Goal: Task Accomplishment & Management: Manage account settings

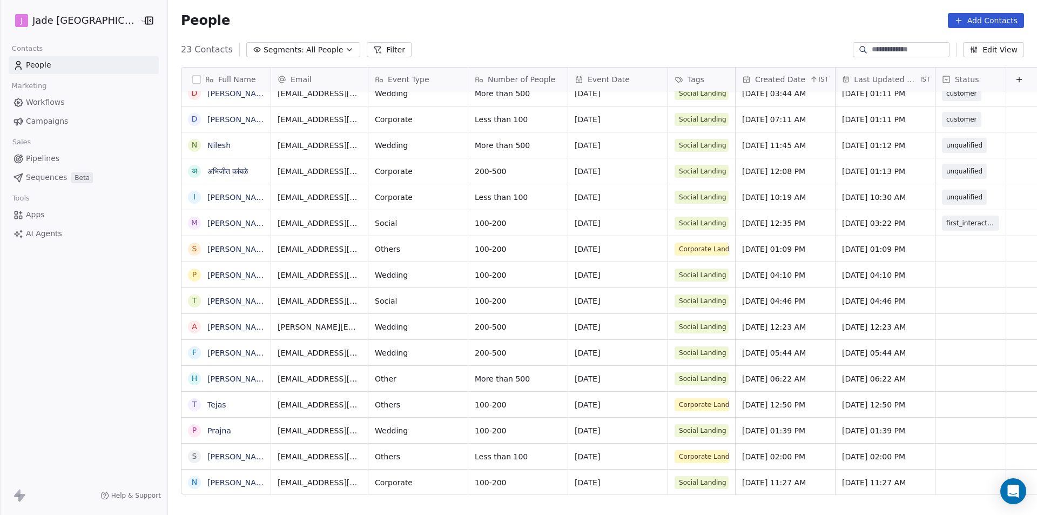
scroll to position [8, 0]
click at [215, 246] on link "[PERSON_NAME]" at bounding box center [238, 249] width 63 height 9
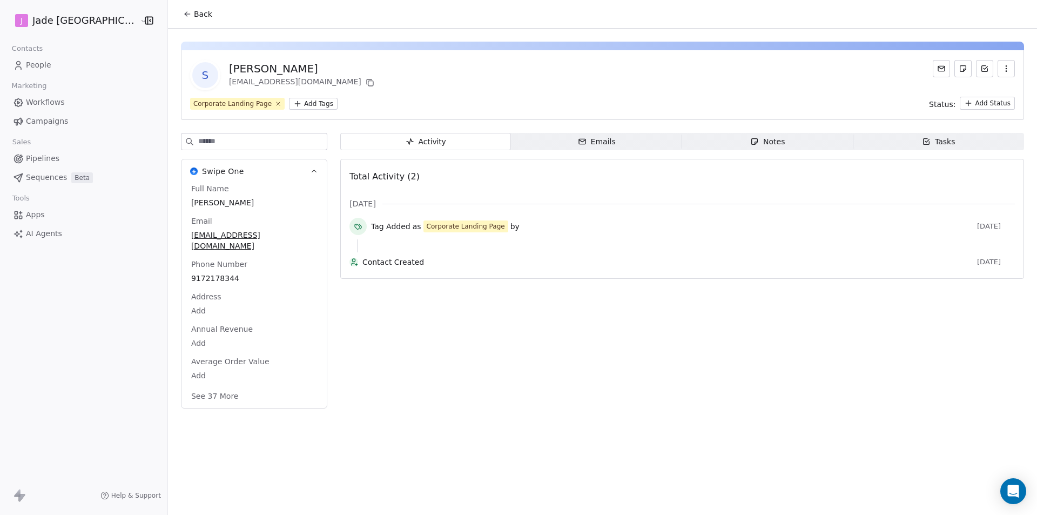
click at [177, 18] on button "Back" at bounding box center [198, 13] width 42 height 19
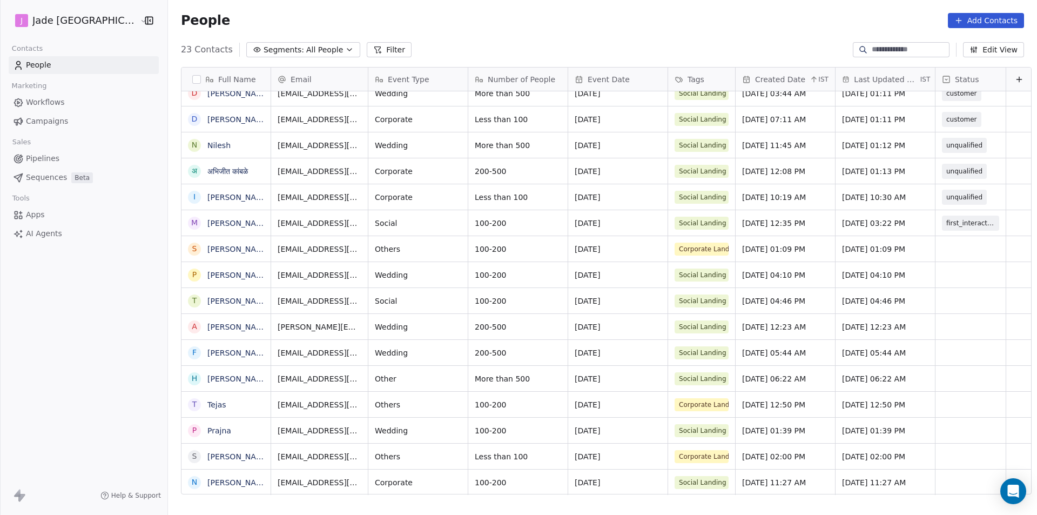
scroll to position [445, 883]
click at [961, 253] on div "grid" at bounding box center [971, 248] width 70 height 25
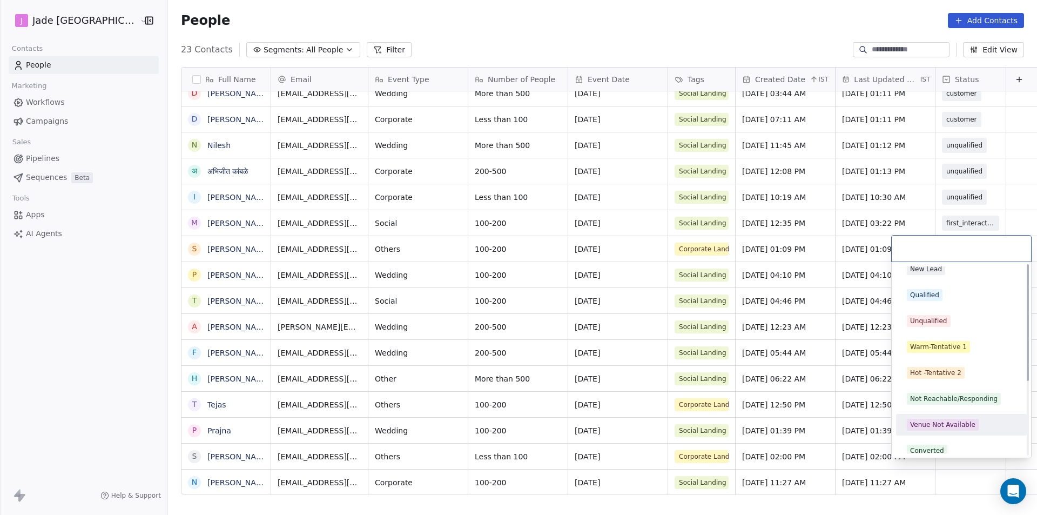
scroll to position [0, 0]
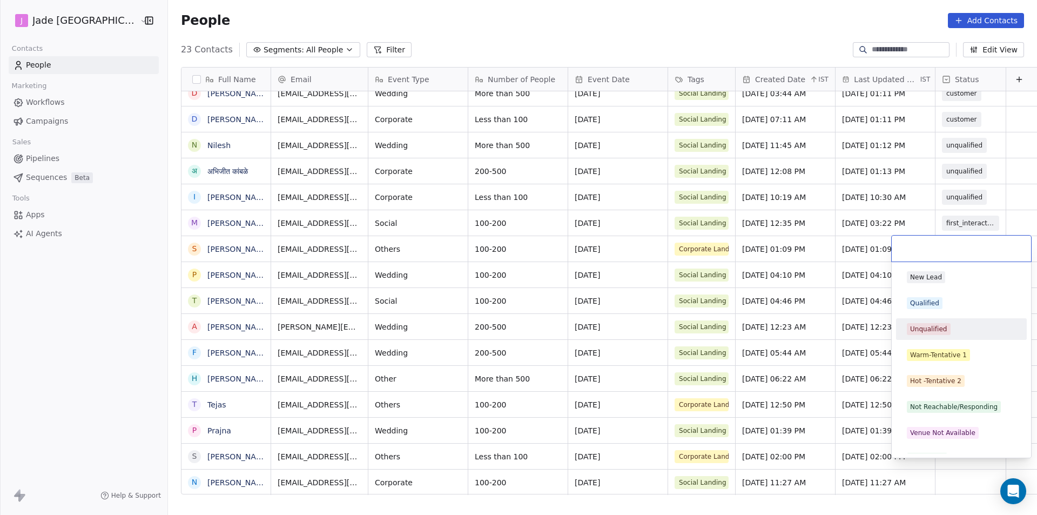
click at [937, 336] on div "Unqualified" at bounding box center [962, 328] width 122 height 17
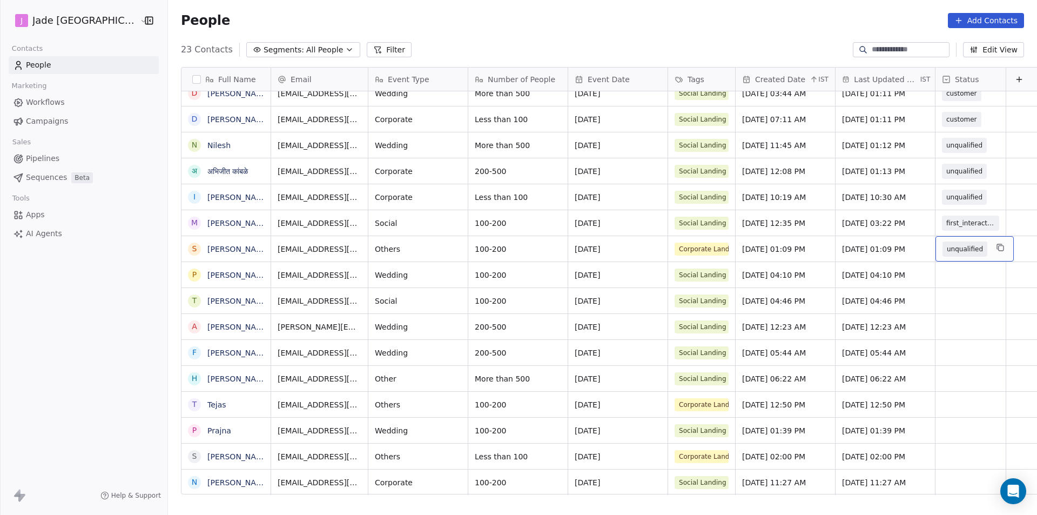
click at [968, 248] on div "unqualified" at bounding box center [975, 248] width 78 height 25
type input "*********"
click at [954, 310] on div at bounding box center [961, 312] width 139 height 9
click at [961, 336] on html "[PERSON_NAME] Mumbai Contacts People Marketing Workflows Campaigns Sales Pipeli…" at bounding box center [518, 257] width 1037 height 515
click at [937, 274] on div "grid" at bounding box center [971, 274] width 70 height 25
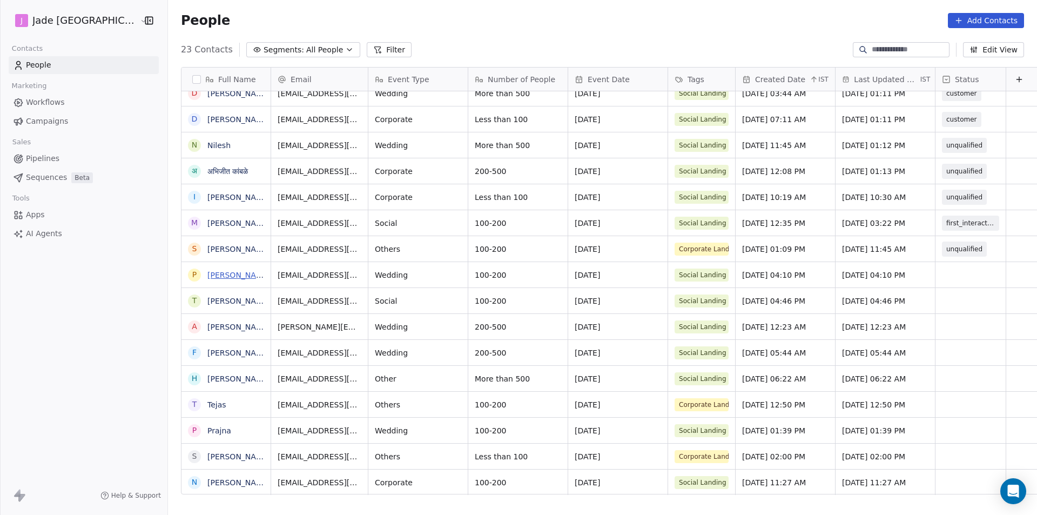
click at [234, 276] on html "[PERSON_NAME] Mumbai Contacts People Marketing Workflows Campaigns Sales Pipeli…" at bounding box center [518, 257] width 1037 height 515
click at [234, 276] on link "[PERSON_NAME]" at bounding box center [238, 275] width 63 height 9
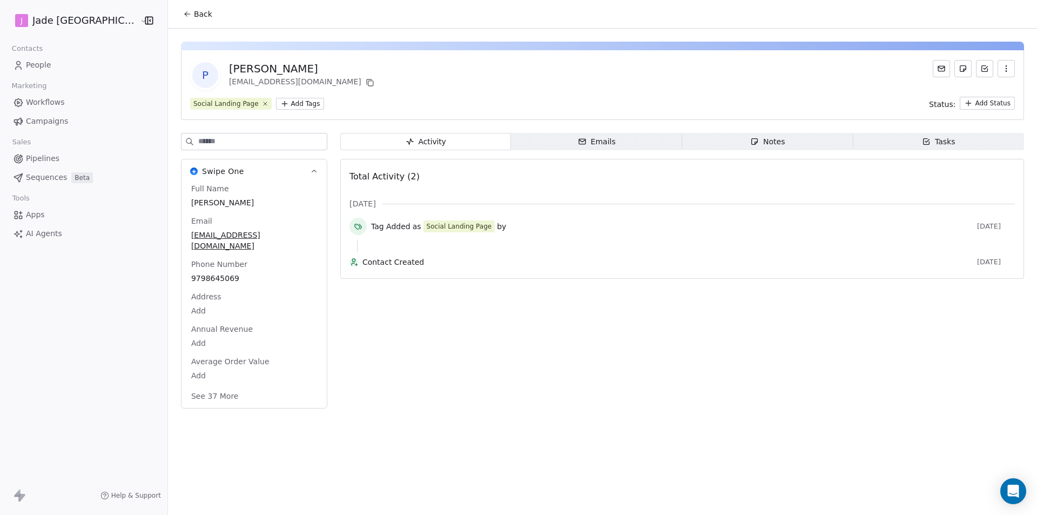
click at [194, 19] on span "Back" at bounding box center [203, 14] width 18 height 11
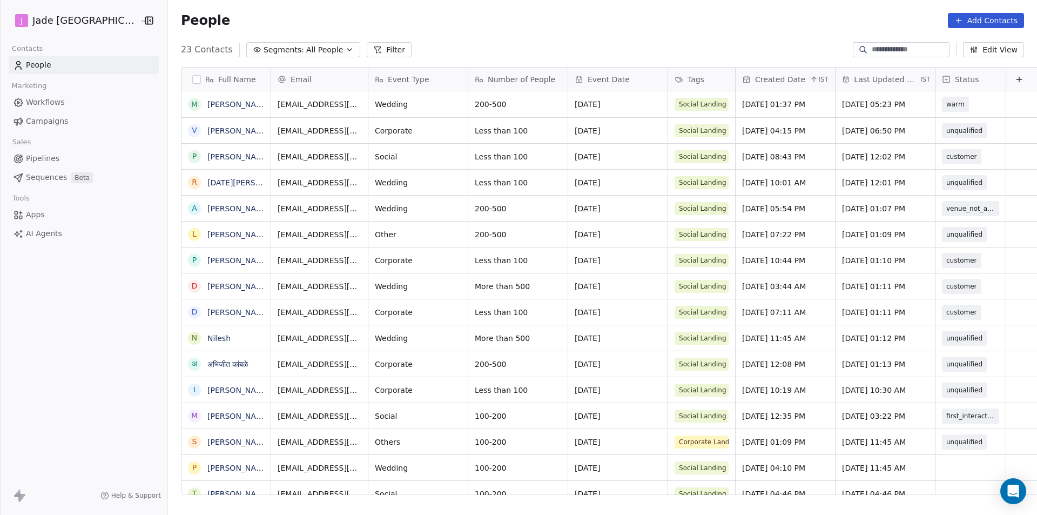
scroll to position [445, 883]
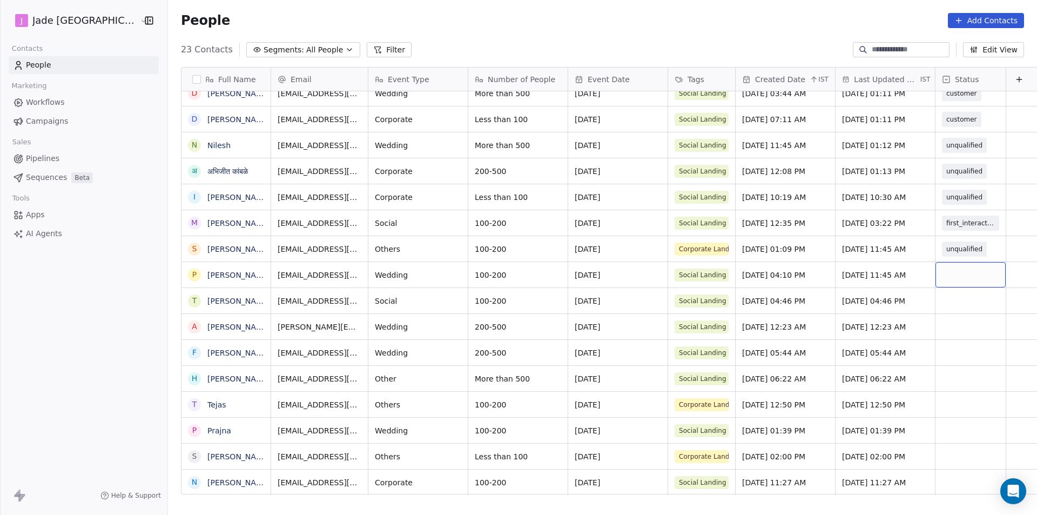
click at [936, 270] on div "grid" at bounding box center [971, 274] width 70 height 25
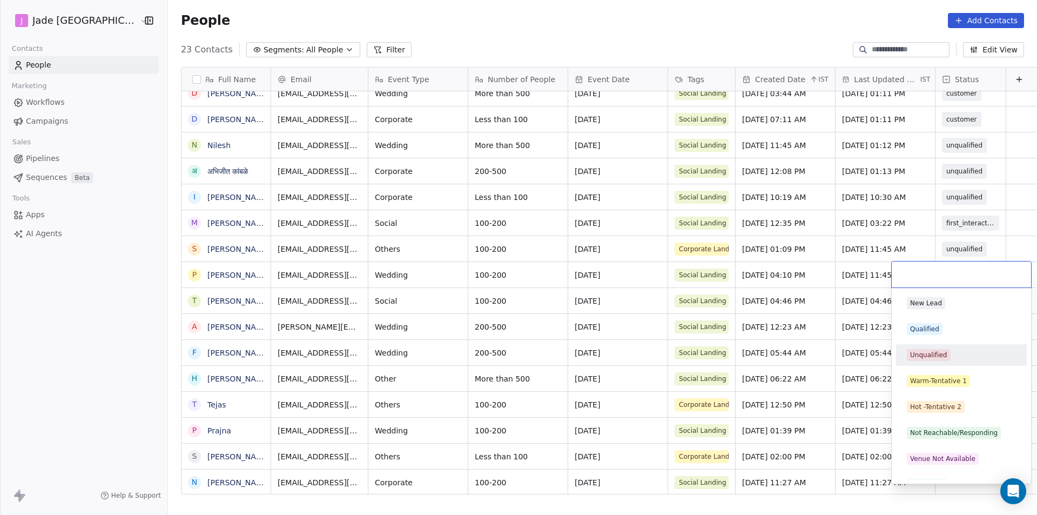
click at [924, 354] on div "Unqualified" at bounding box center [928, 355] width 37 height 10
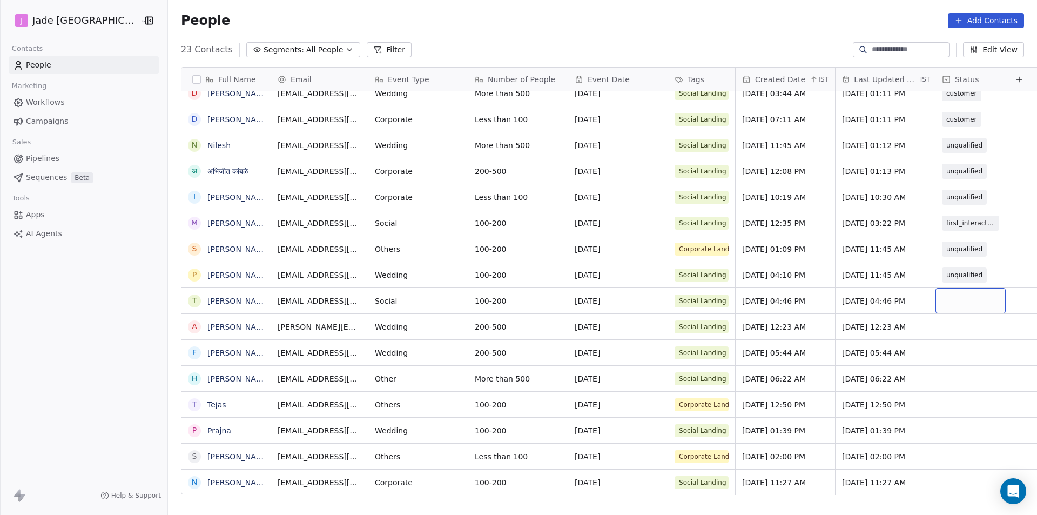
click at [945, 305] on div "grid" at bounding box center [971, 300] width 70 height 25
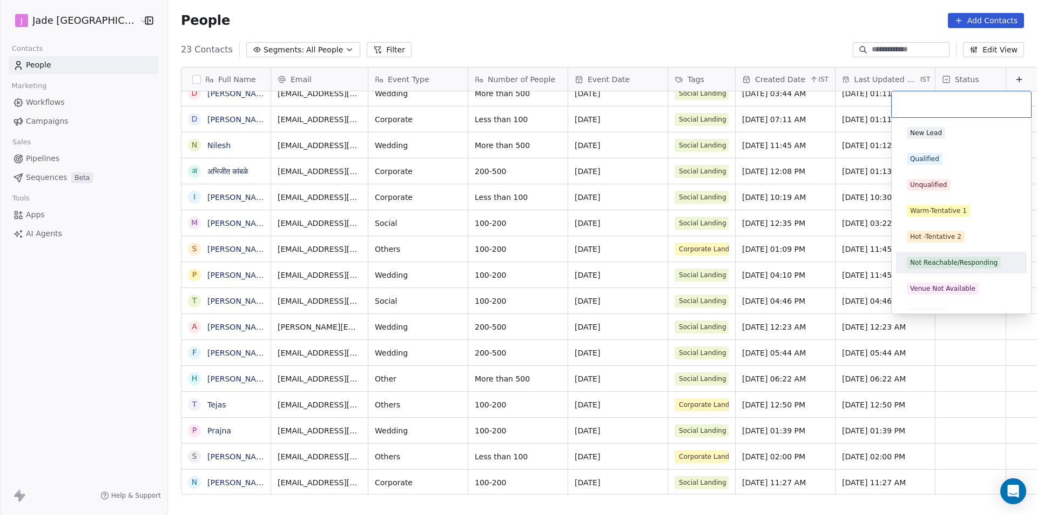
click at [211, 297] on html "[PERSON_NAME] Mumbai Contacts People Marketing Workflows Campaigns Sales Pipeli…" at bounding box center [518, 257] width 1037 height 515
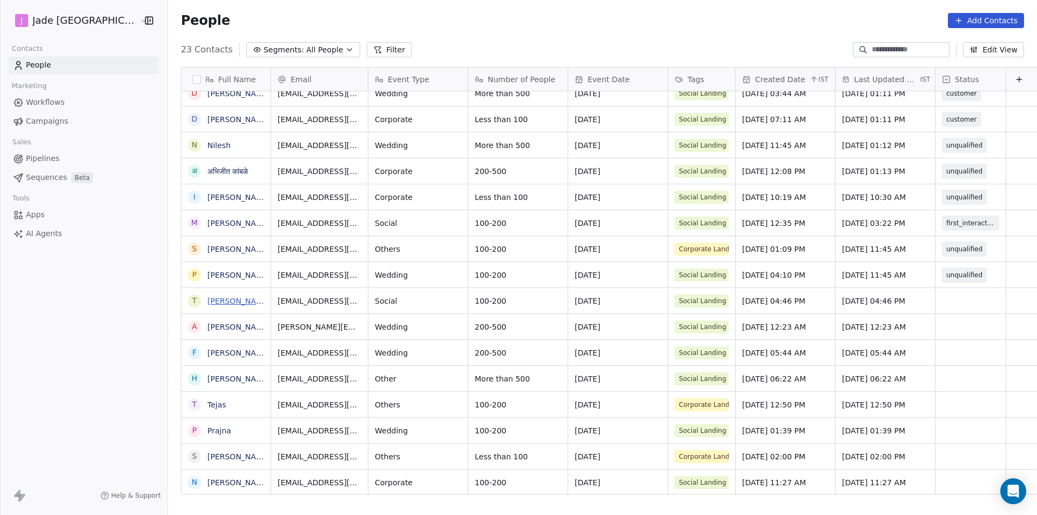
click at [209, 305] on link "[PERSON_NAME]" at bounding box center [238, 301] width 63 height 9
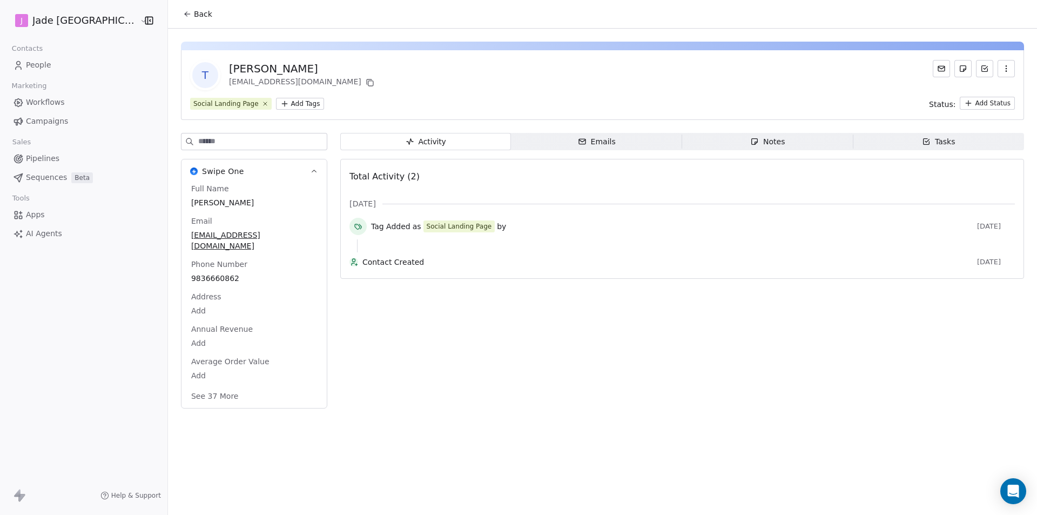
click at [177, 9] on button "Back" at bounding box center [198, 13] width 42 height 19
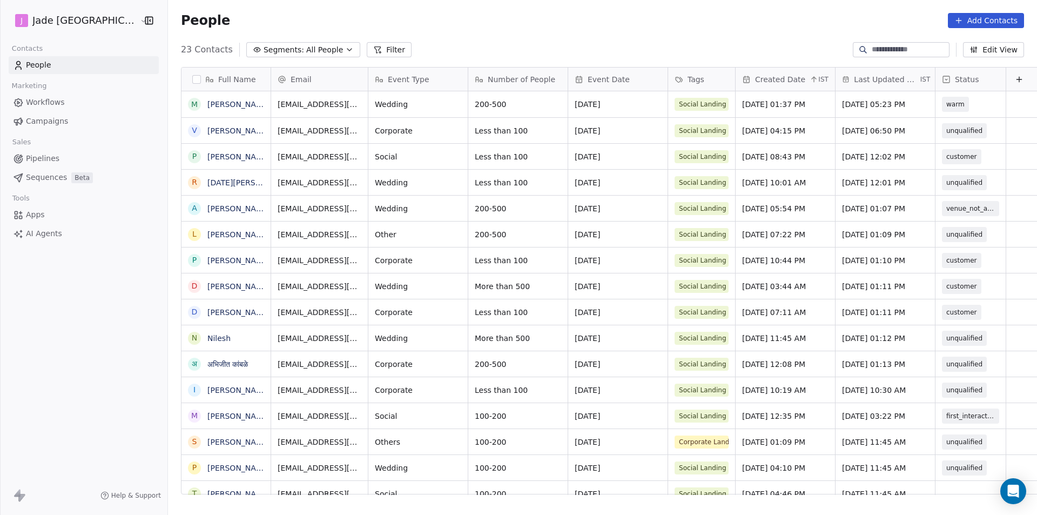
scroll to position [445, 883]
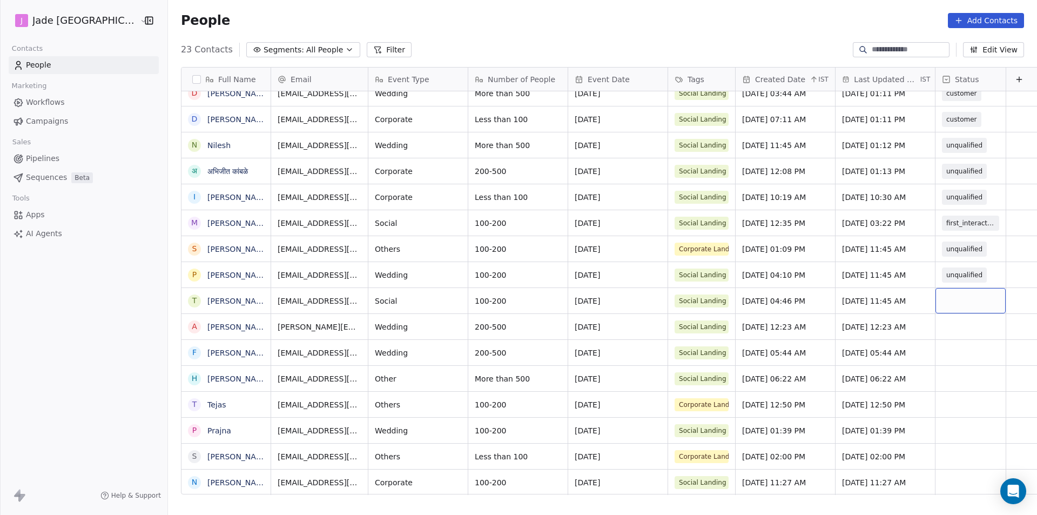
click at [937, 296] on div "grid" at bounding box center [971, 300] width 70 height 25
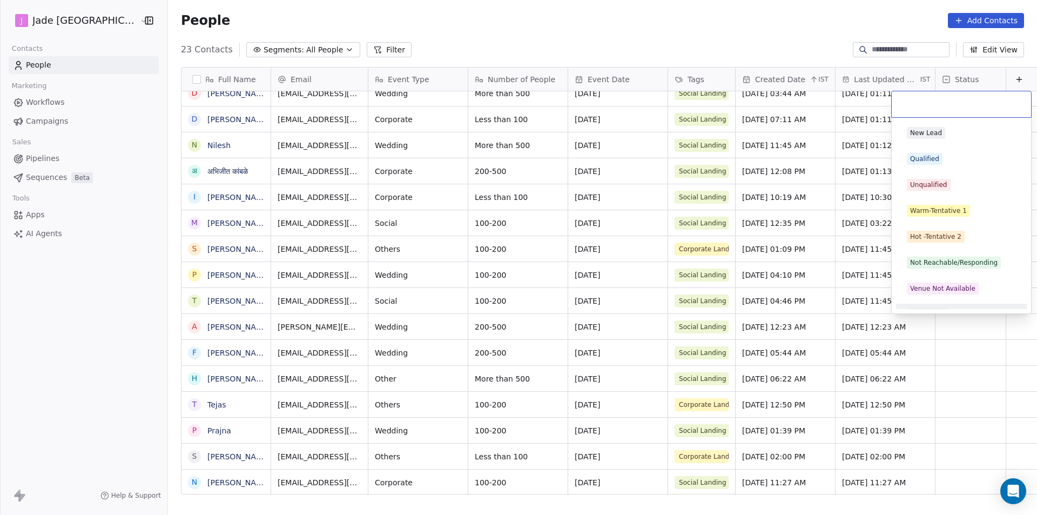
click at [979, 331] on html "[PERSON_NAME] Mumbai Contacts People Marketing Workflows Campaigns Sales Pipeli…" at bounding box center [518, 257] width 1037 height 515
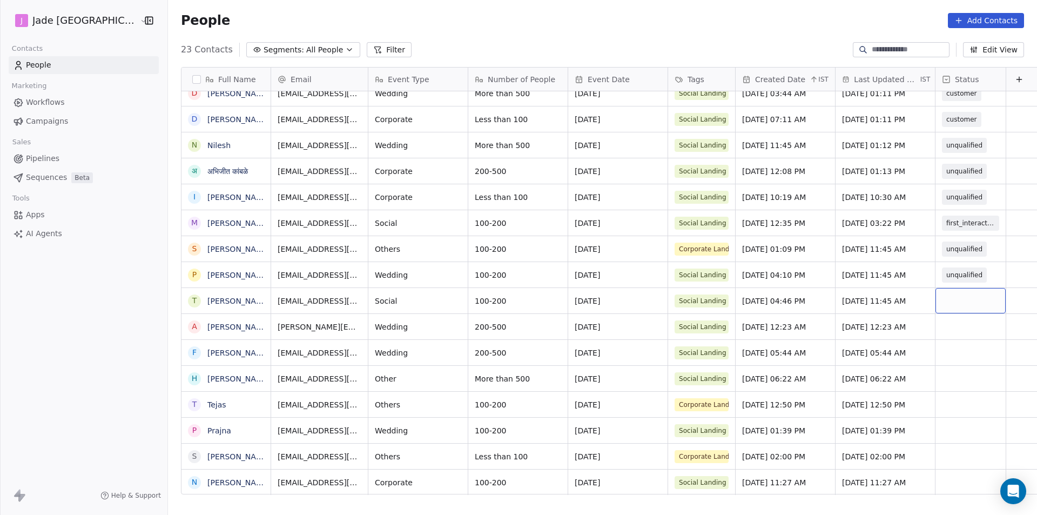
click at [957, 305] on div "grid" at bounding box center [971, 300] width 70 height 25
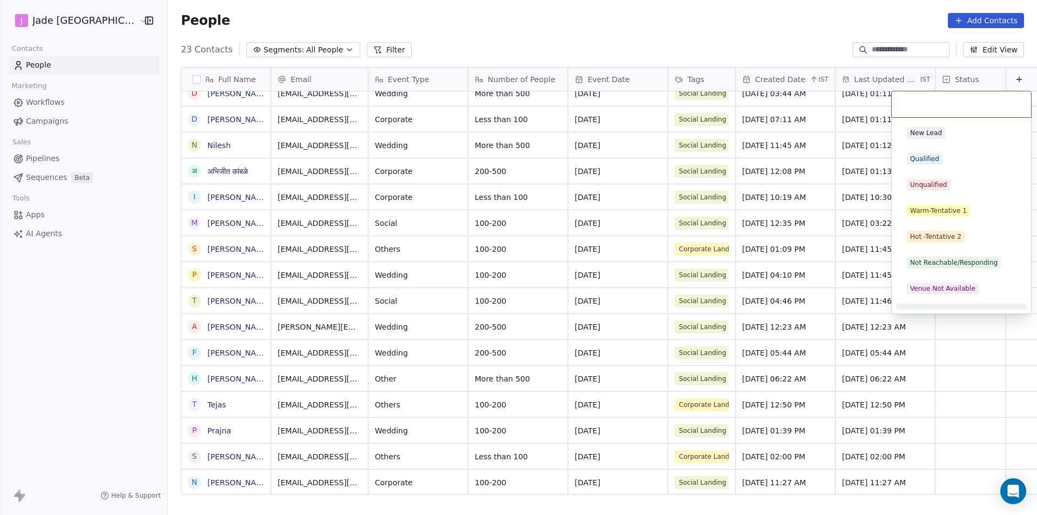
click at [924, 333] on html "[PERSON_NAME] Mumbai Contacts People Marketing Workflows Campaigns Sales Pipeli…" at bounding box center [518, 257] width 1037 height 515
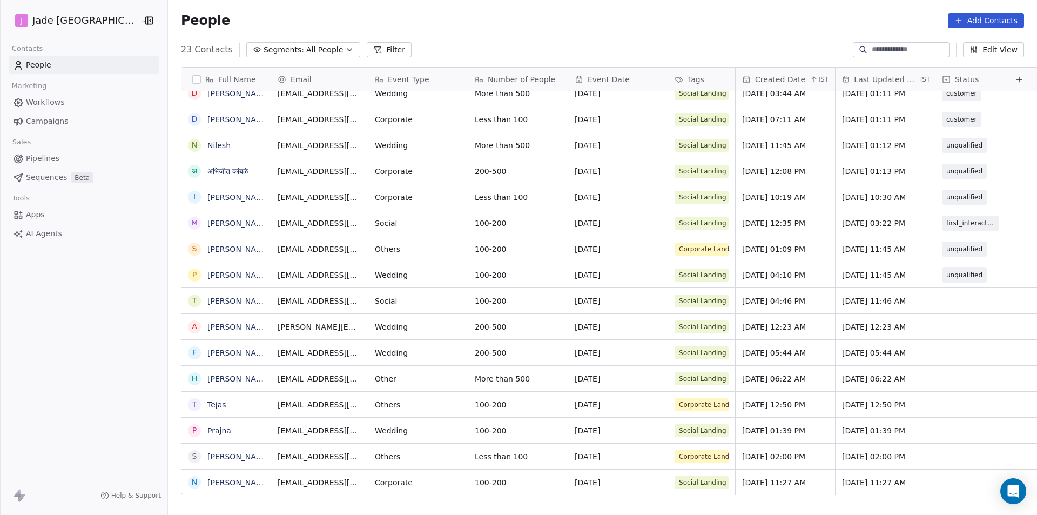
scroll to position [8, 0]
click at [390, 296] on span "Social" at bounding box center [408, 300] width 66 height 11
click at [375, 295] on span "Social" at bounding box center [408, 300] width 66 height 11
click at [271, 304] on html "[PERSON_NAME] Mumbai Contacts People Marketing Workflows Campaigns Sales Pipeli…" at bounding box center [518, 257] width 1037 height 515
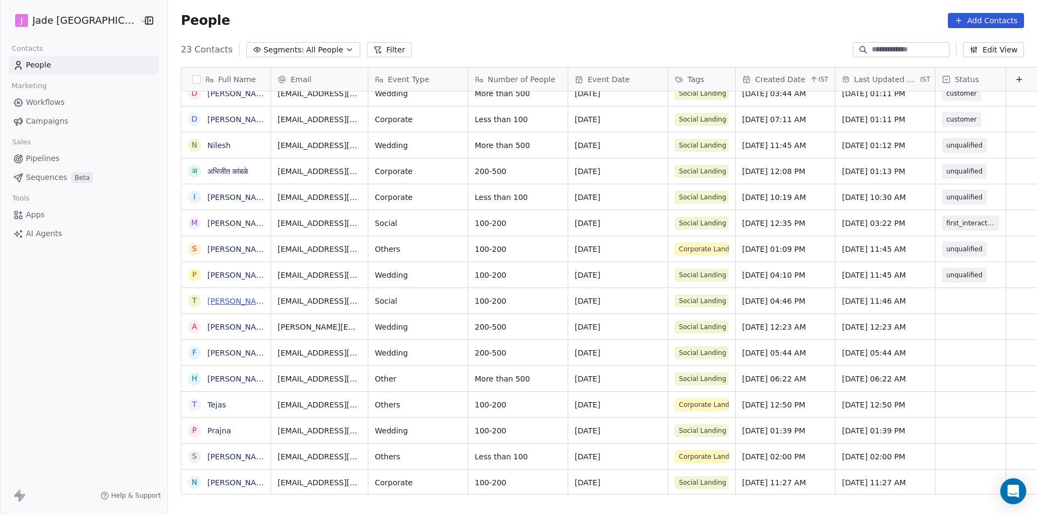
click at [217, 305] on link "[PERSON_NAME]" at bounding box center [238, 301] width 63 height 9
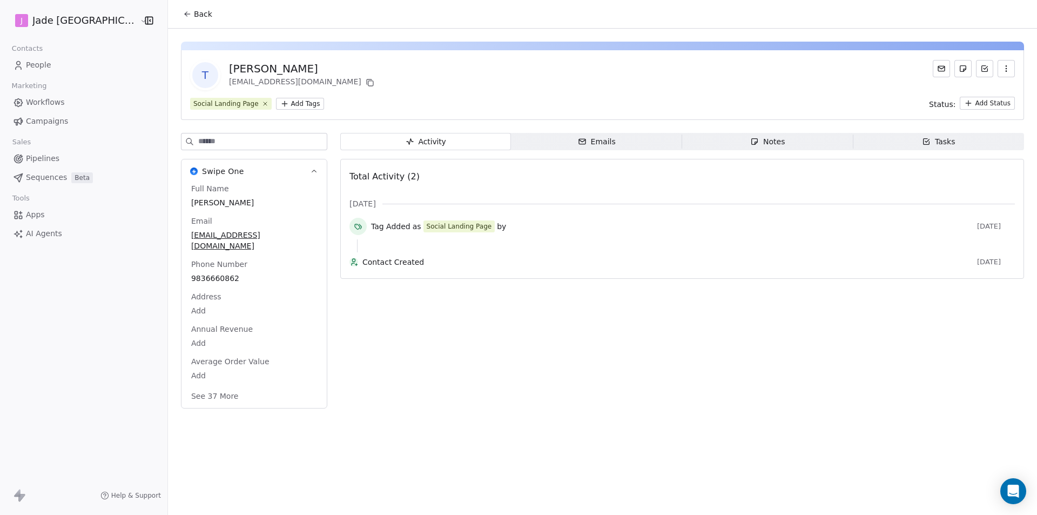
click at [199, 203] on span "[PERSON_NAME]" at bounding box center [254, 202] width 126 height 11
click at [199, 203] on span "[PERSON_NAME]" at bounding box center [254, 203] width 125 height 11
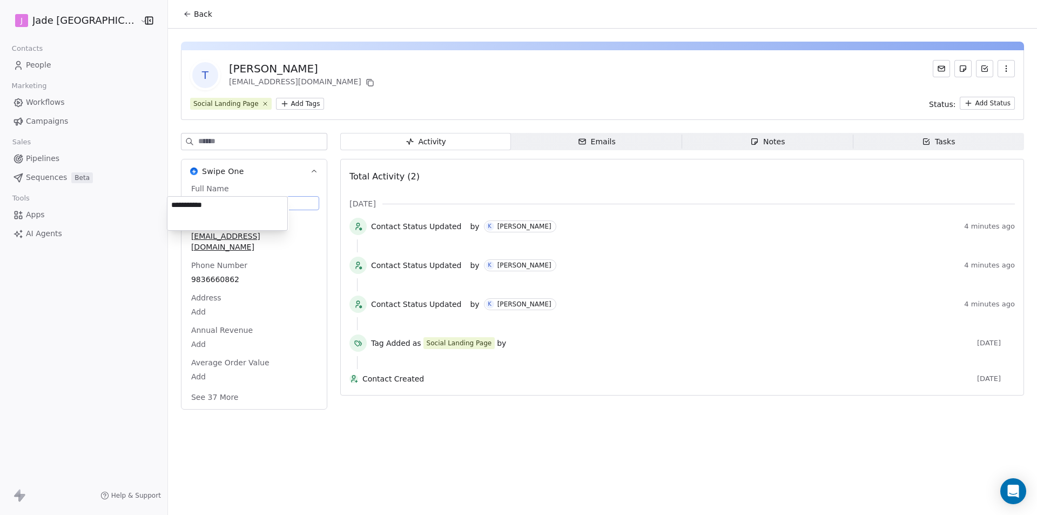
drag, startPoint x: 209, startPoint y: 203, endPoint x: 200, endPoint y: 203, distance: 9.2
click at [178, 207] on textarea "**********" at bounding box center [227, 213] width 120 height 33
drag, startPoint x: 218, startPoint y: 205, endPoint x: 172, endPoint y: 203, distance: 46.0
click at [172, 203] on textarea "**********" at bounding box center [227, 213] width 120 height 33
click at [193, 266] on html "**********" at bounding box center [518, 257] width 1037 height 515
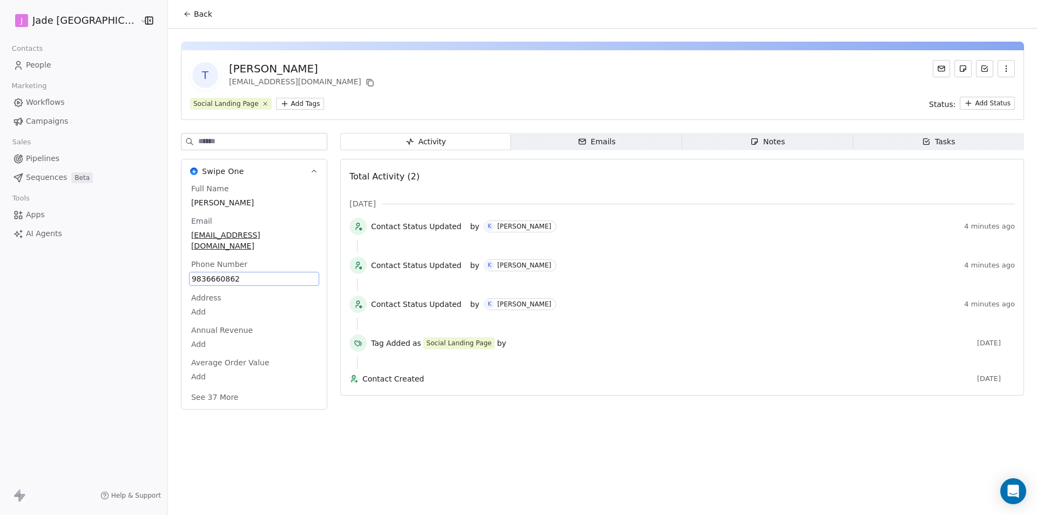
click at [193, 273] on span "9836660862" at bounding box center [254, 278] width 125 height 11
drag, startPoint x: 221, startPoint y: 273, endPoint x: 204, endPoint y: 290, distance: 24.8
click at [166, 273] on html "**********" at bounding box center [518, 257] width 1037 height 515
click at [174, 272] on input "**********" at bounding box center [227, 275] width 117 height 22
drag, startPoint x: 174, startPoint y: 272, endPoint x: 231, endPoint y: 273, distance: 56.2
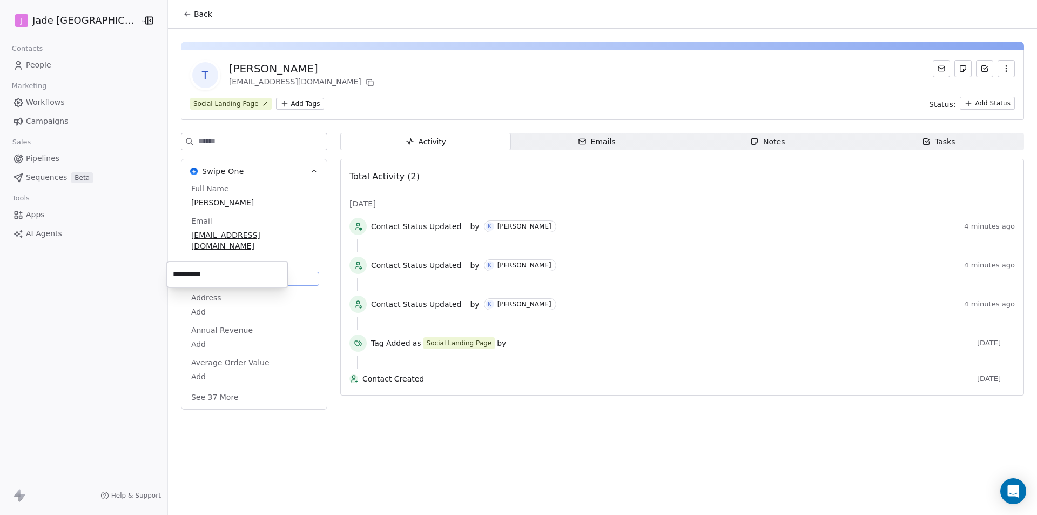
click at [231, 273] on input "**********" at bounding box center [227, 275] width 117 height 22
click at [206, 241] on html "**********" at bounding box center [518, 257] width 1037 height 515
click at [246, 238] on span "[EMAIL_ADDRESS][DOMAIN_NAME]" at bounding box center [254, 241] width 125 height 22
click at [263, 235] on span "[EMAIL_ADDRESS][DOMAIN_NAME]" at bounding box center [254, 241] width 125 height 22
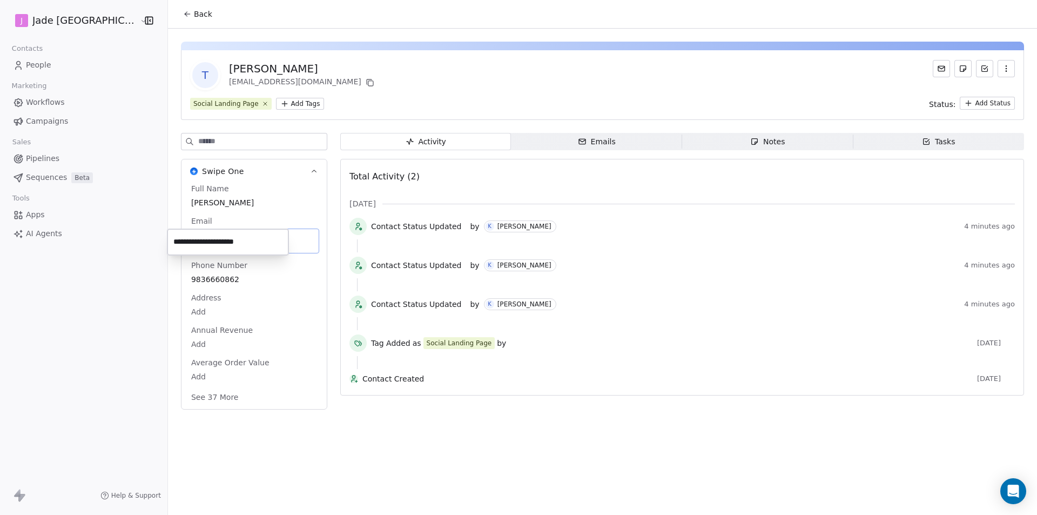
drag, startPoint x: 263, startPoint y: 235, endPoint x: 169, endPoint y: 254, distance: 96.4
click at [169, 254] on div "**********" at bounding box center [227, 242] width 121 height 26
click at [165, 10] on html "**********" at bounding box center [518, 257] width 1037 height 515
click at [182, 20] on button "Back" at bounding box center [198, 13] width 42 height 19
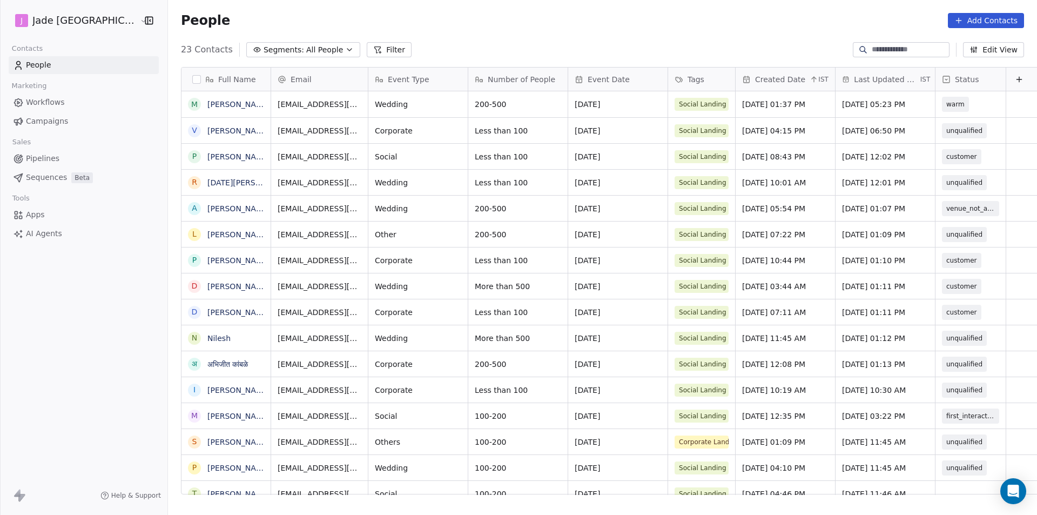
scroll to position [445, 883]
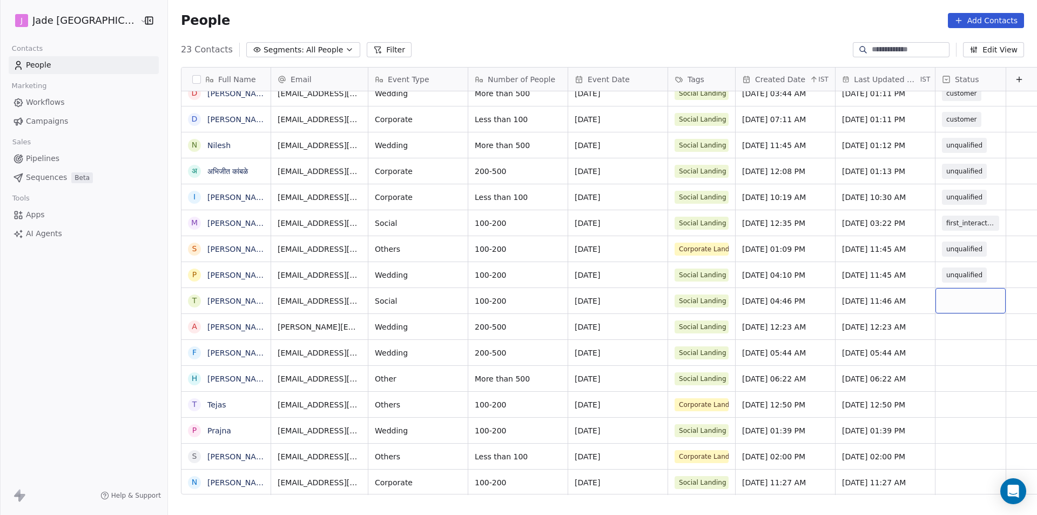
click at [937, 297] on div "grid" at bounding box center [971, 300] width 70 height 25
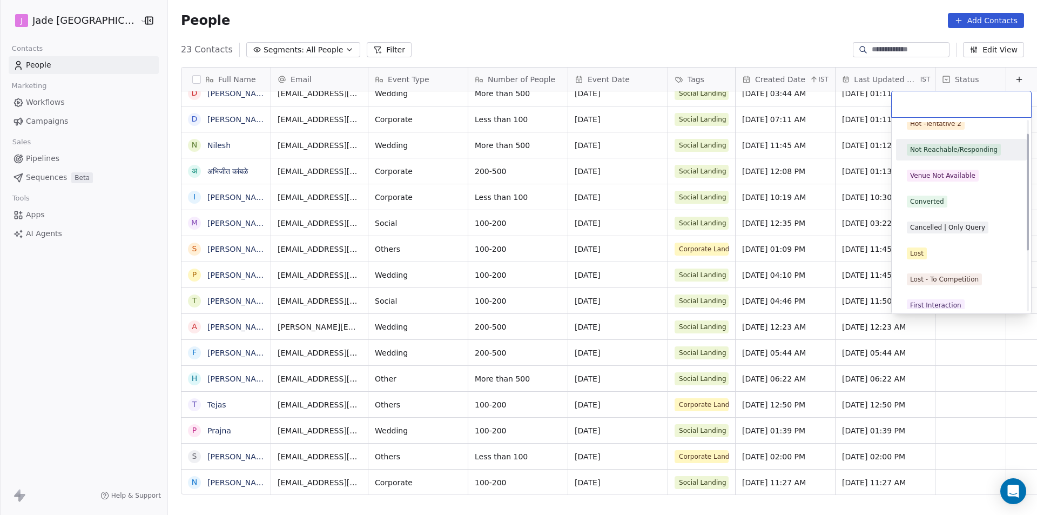
scroll to position [120, 0]
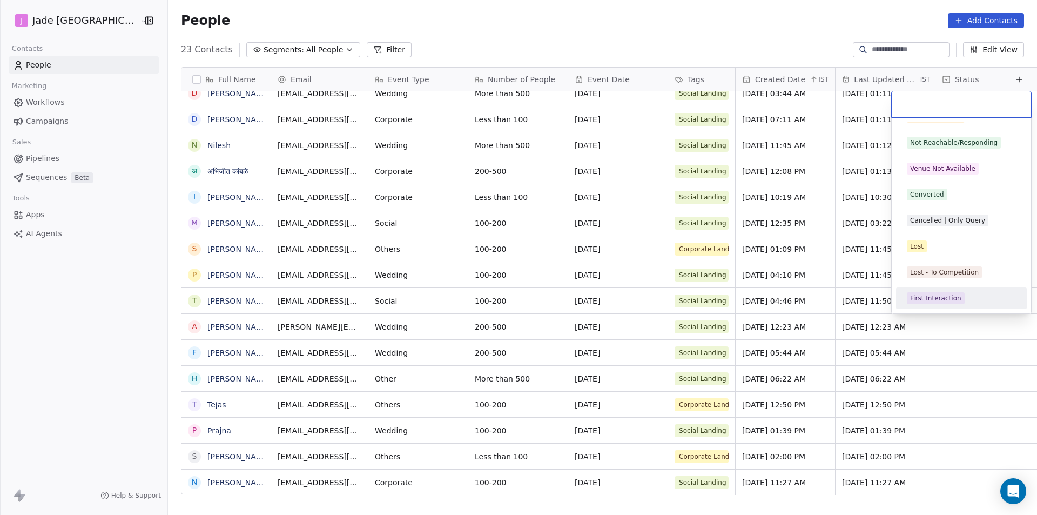
click at [957, 301] on div "First Interaction" at bounding box center [935, 298] width 51 height 10
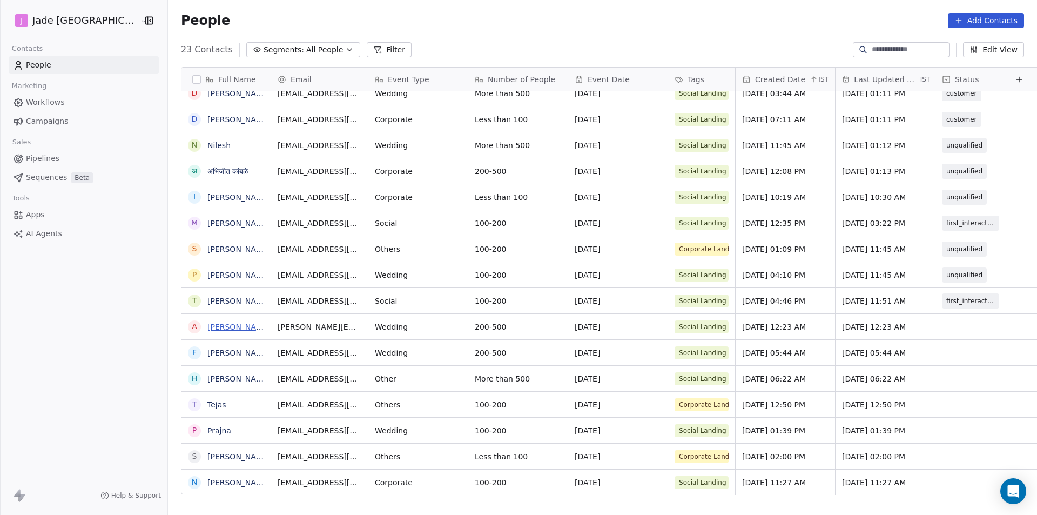
click at [217, 331] on link "[PERSON_NAME] Contractor" at bounding box center [259, 327] width 105 height 9
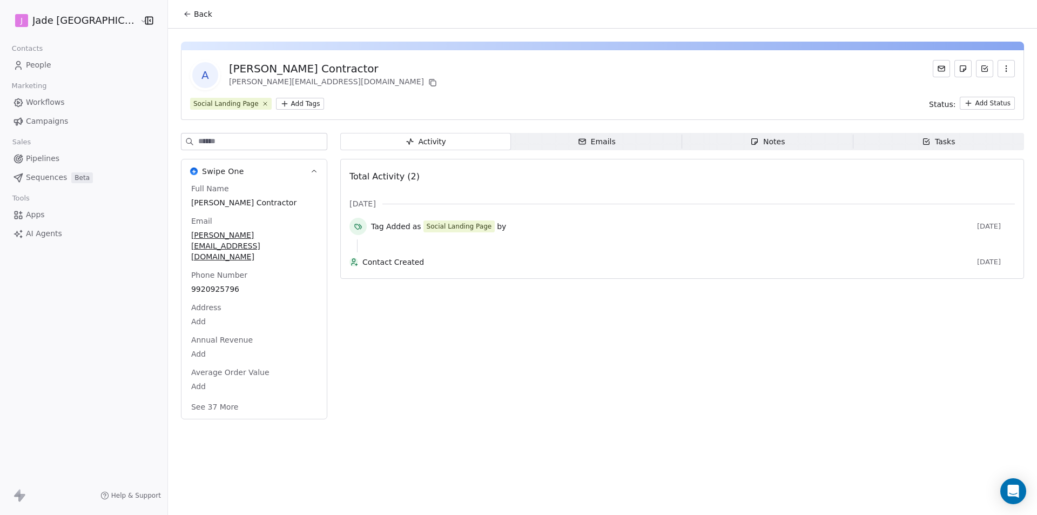
click at [211, 230] on span "[PERSON_NAME][EMAIL_ADDRESS][DOMAIN_NAME]" at bounding box center [254, 246] width 126 height 32
click at [211, 230] on span "[PERSON_NAME][EMAIL_ADDRESS][DOMAIN_NAME]" at bounding box center [254, 246] width 125 height 32
drag, startPoint x: 279, startPoint y: 241, endPoint x: 171, endPoint y: 234, distance: 108.8
click at [171, 234] on input "**********" at bounding box center [228, 242] width 117 height 22
click at [187, 18] on html "**********" at bounding box center [518, 257] width 1037 height 515
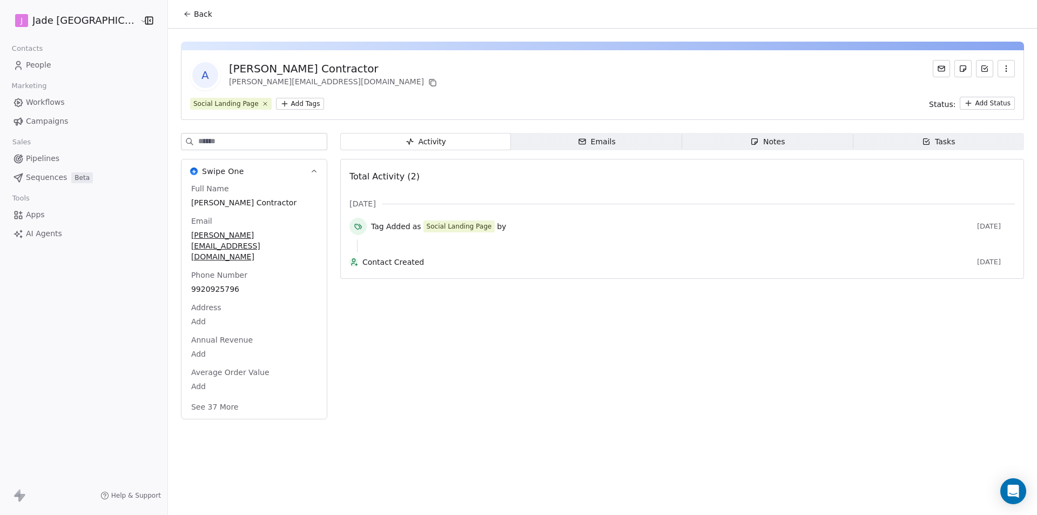
click at [177, 10] on button "Back" at bounding box center [198, 13] width 42 height 19
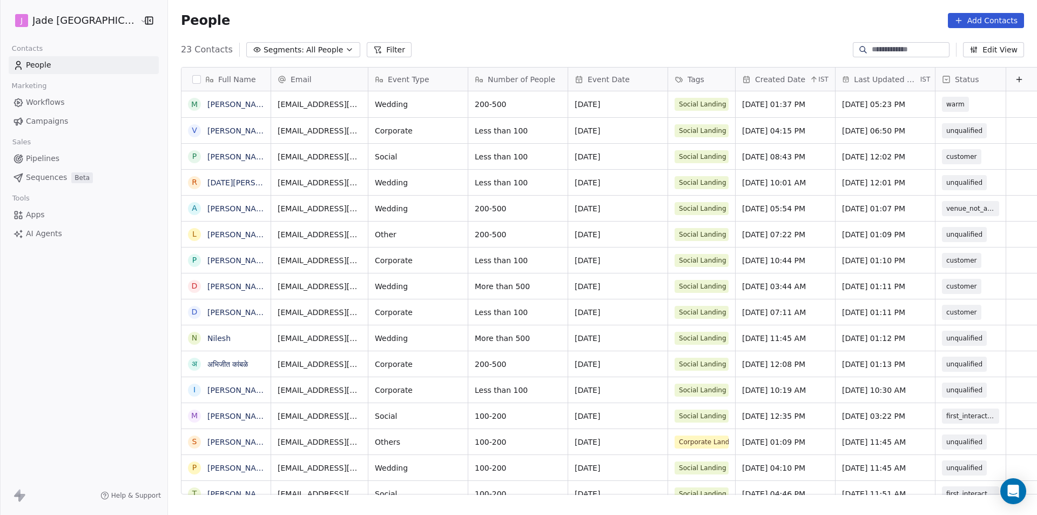
scroll to position [445, 883]
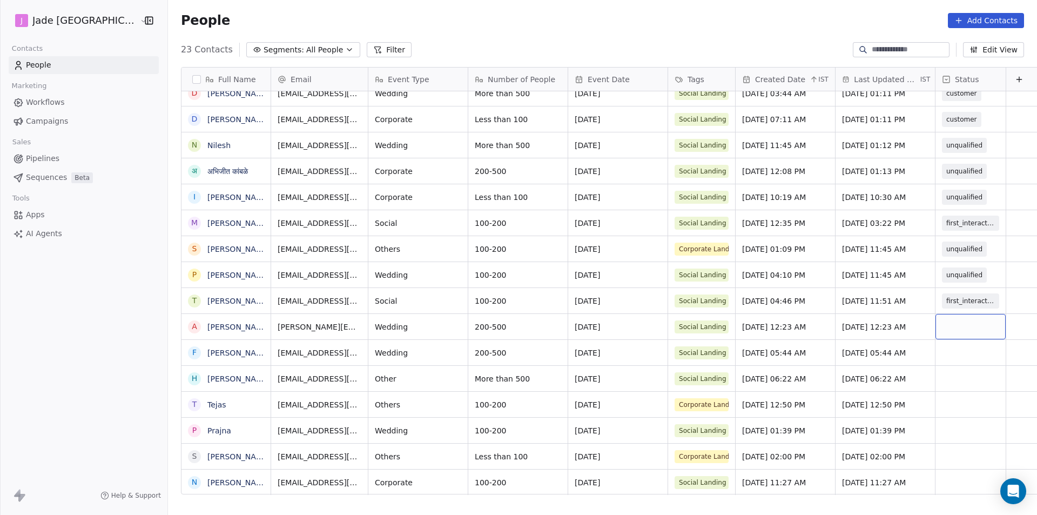
click at [943, 332] on div "grid" at bounding box center [971, 326] width 70 height 25
click at [950, 329] on div "grid" at bounding box center [971, 326] width 70 height 25
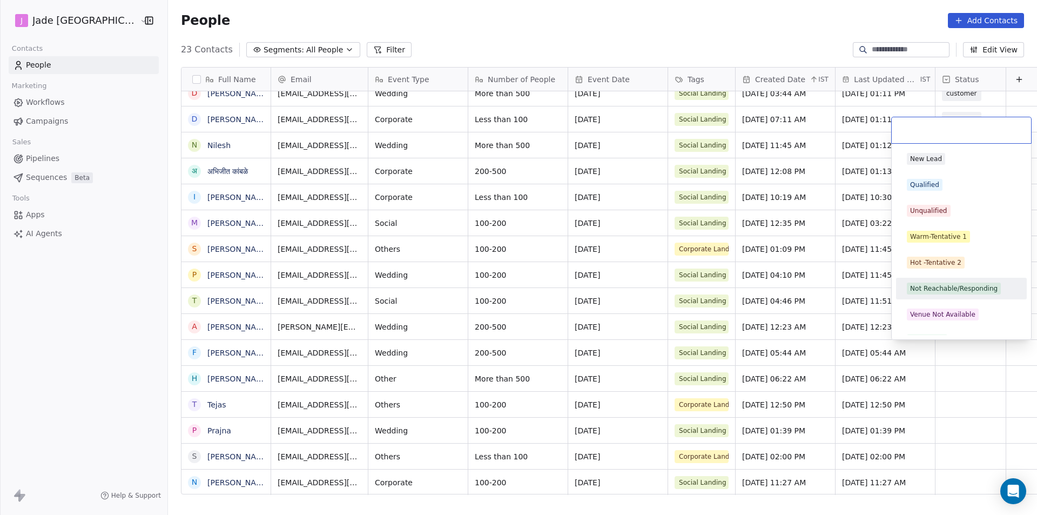
click at [952, 285] on div "Not Reachable/Responding" at bounding box center [954, 289] width 88 height 10
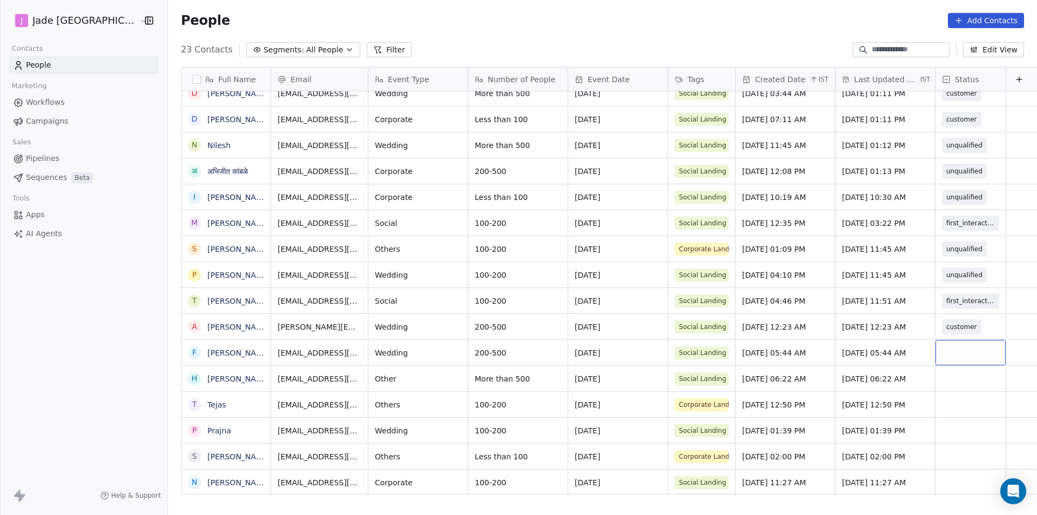
scroll to position [8, 0]
click at [207, 348] on link "[PERSON_NAME]" at bounding box center [238, 352] width 63 height 9
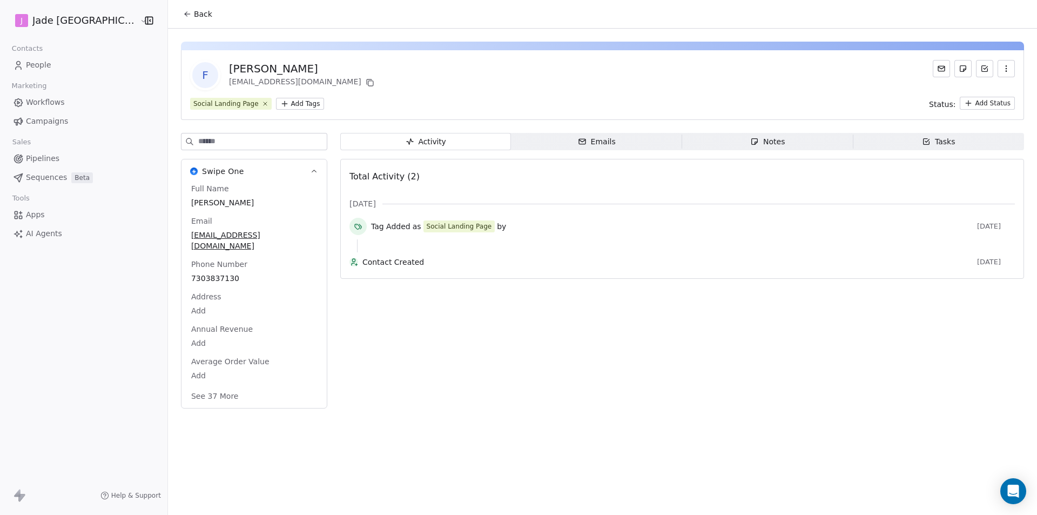
click at [183, 15] on icon at bounding box center [187, 14] width 9 height 9
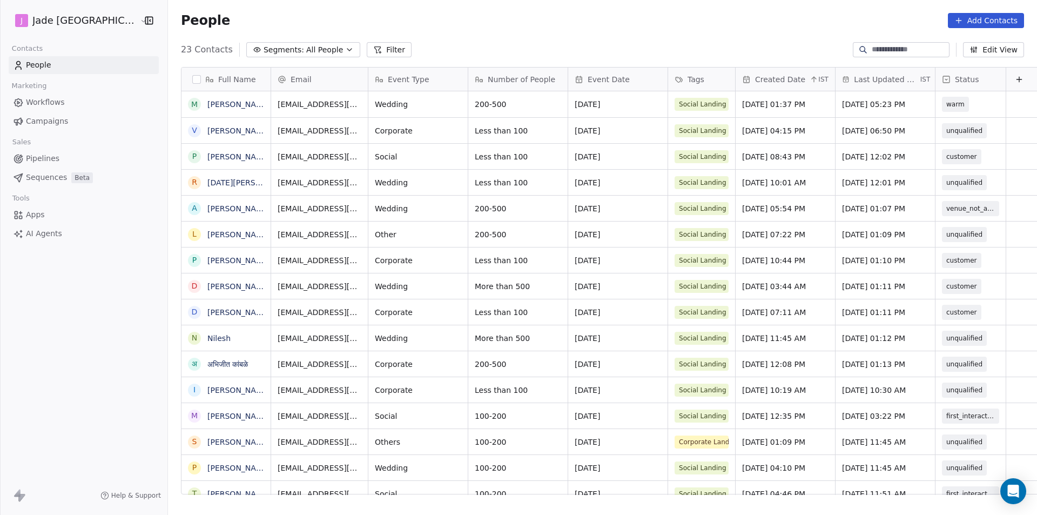
scroll to position [445, 883]
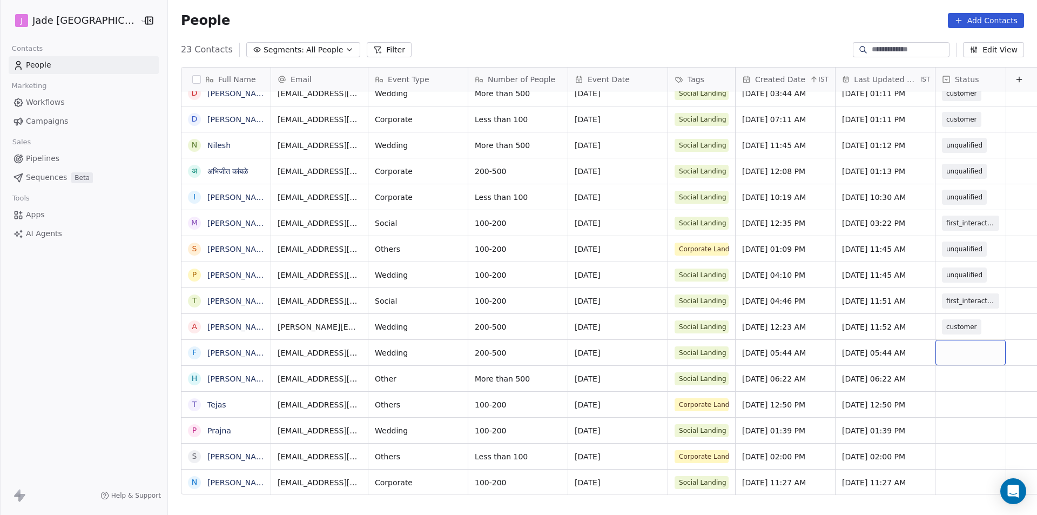
click at [948, 345] on div "grid" at bounding box center [971, 352] width 70 height 25
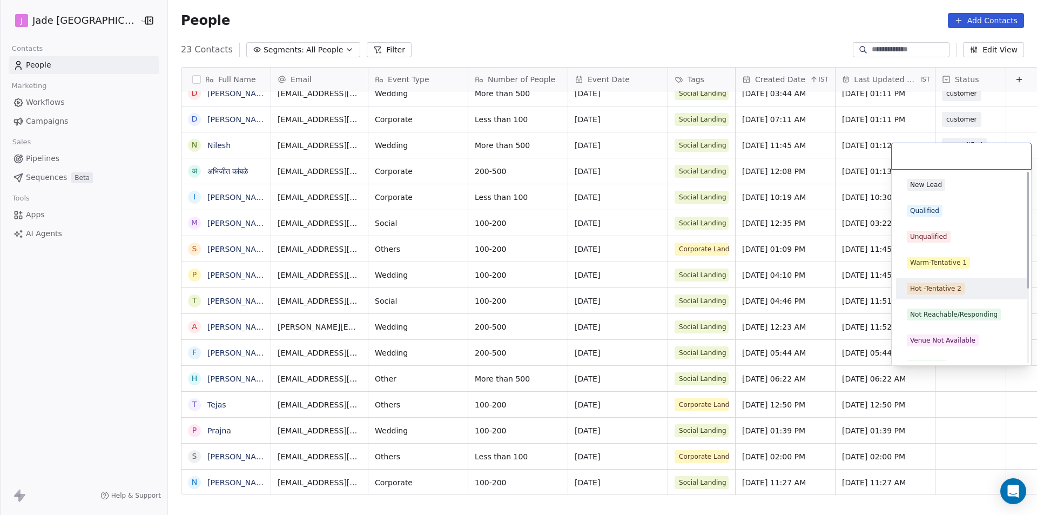
scroll to position [120, 0]
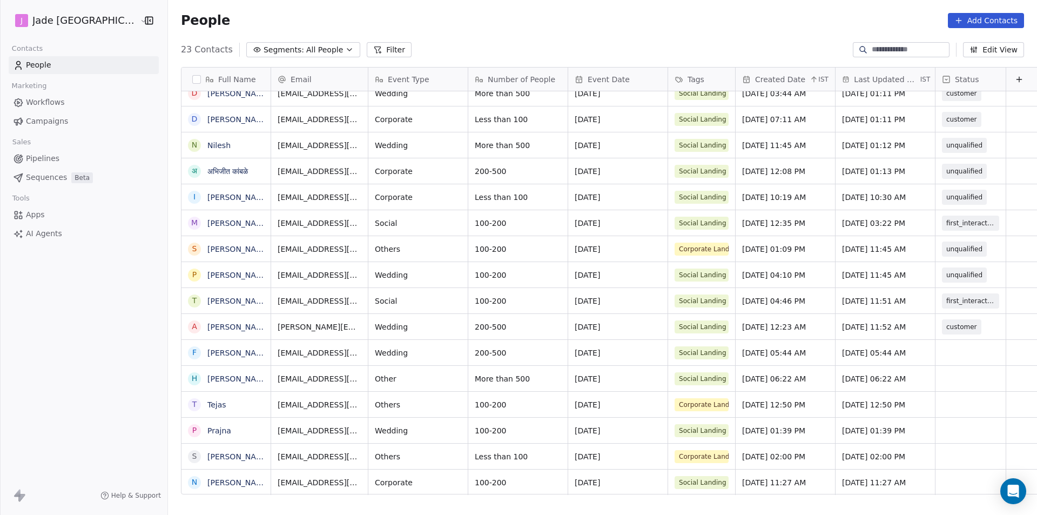
click at [1019, 406] on html "[PERSON_NAME] Mumbai Contacts People Marketing Workflows Campaigns Sales Pipeli…" at bounding box center [518, 257] width 1037 height 515
click at [207, 356] on link "[PERSON_NAME]" at bounding box center [238, 352] width 63 height 9
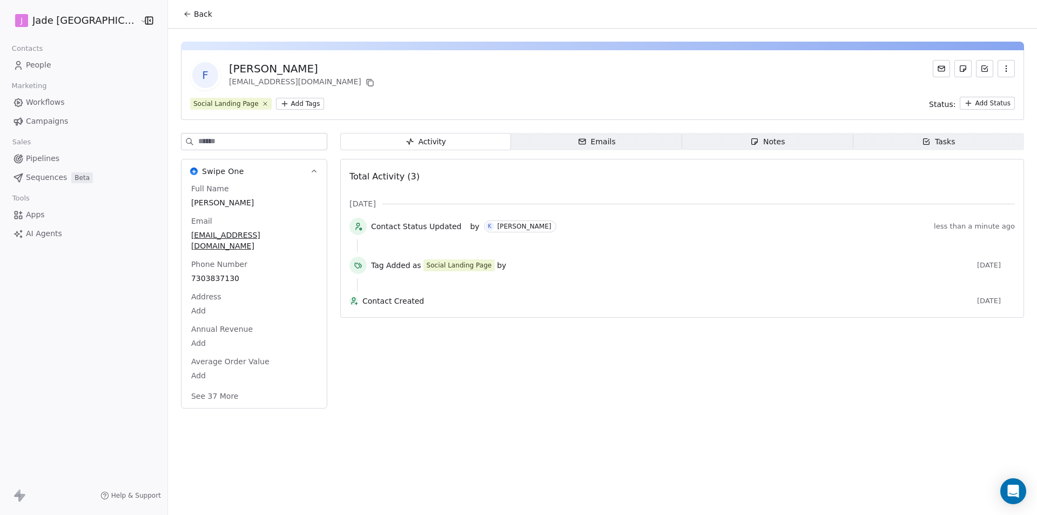
click at [194, 15] on span "Back" at bounding box center [203, 14] width 18 height 11
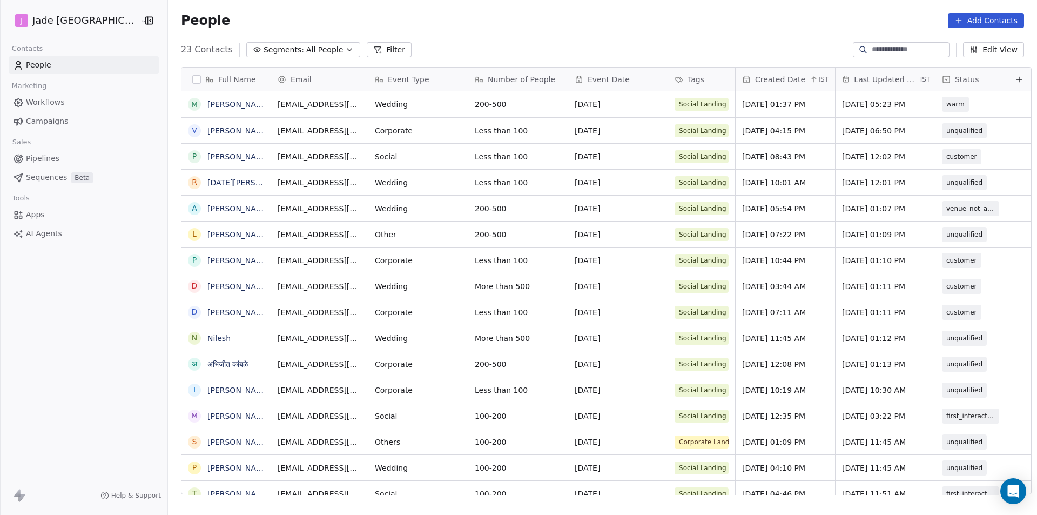
scroll to position [445, 883]
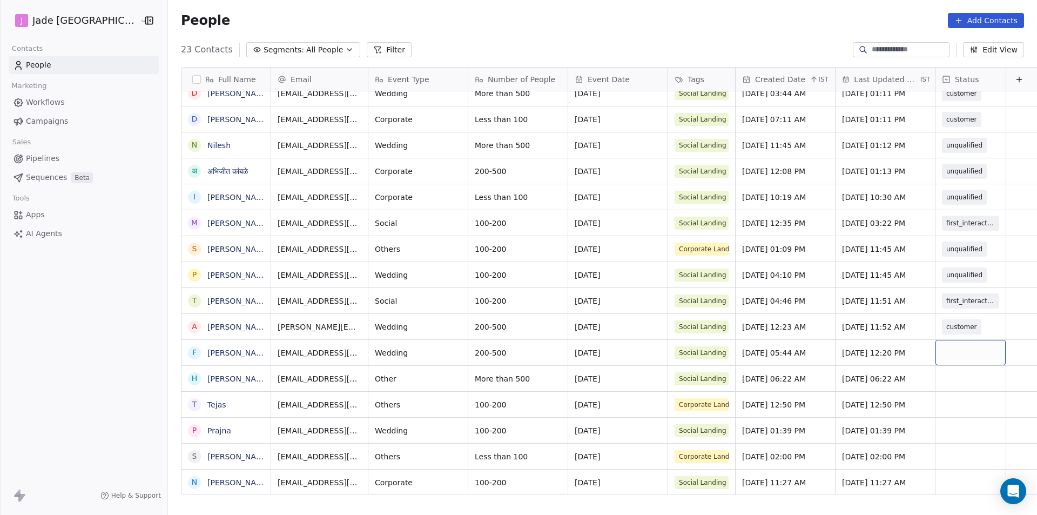
click at [966, 351] on div "grid" at bounding box center [971, 352] width 70 height 25
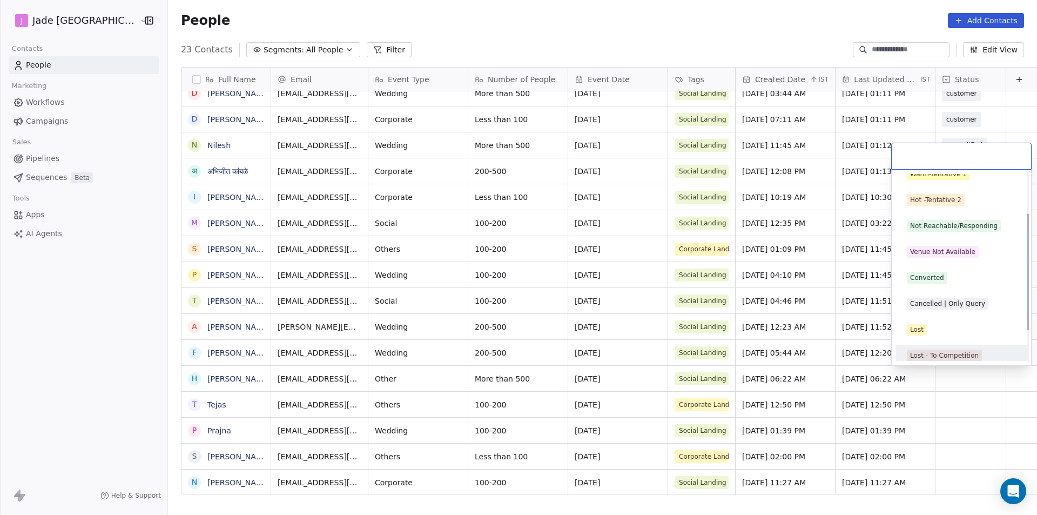
scroll to position [66, 0]
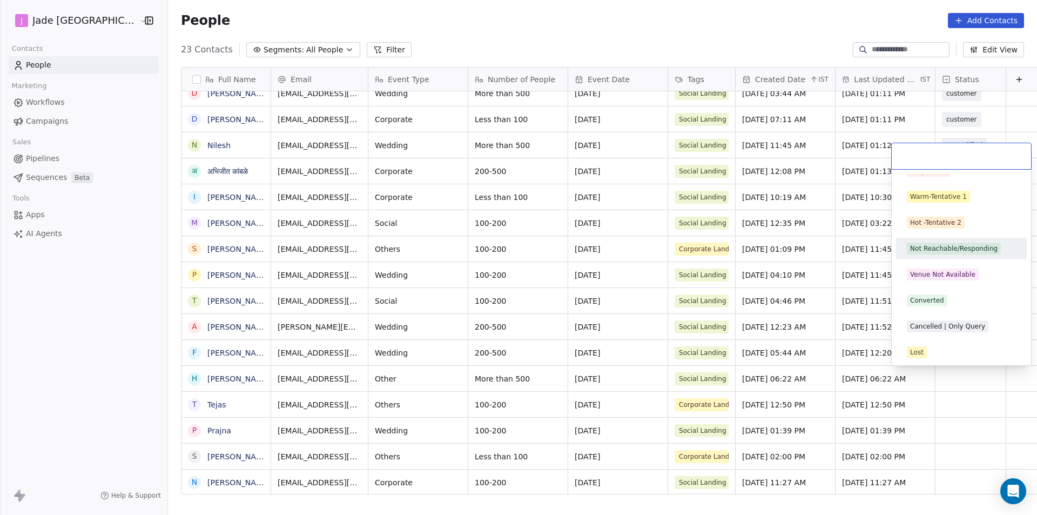
click at [932, 256] on div "Not Reachable/Responding" at bounding box center [962, 248] width 122 height 17
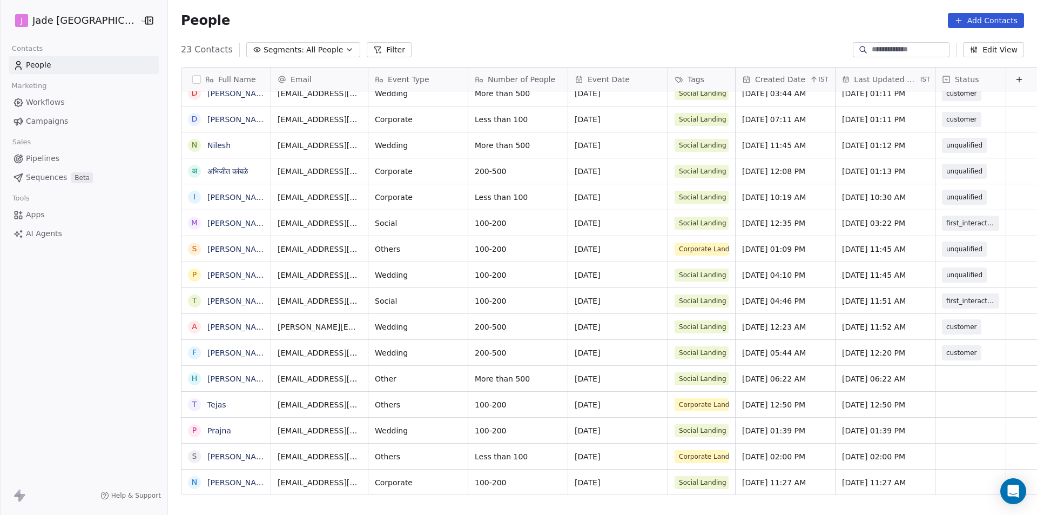
scroll to position [8, 0]
click at [209, 378] on link "[PERSON_NAME]" at bounding box center [238, 378] width 63 height 9
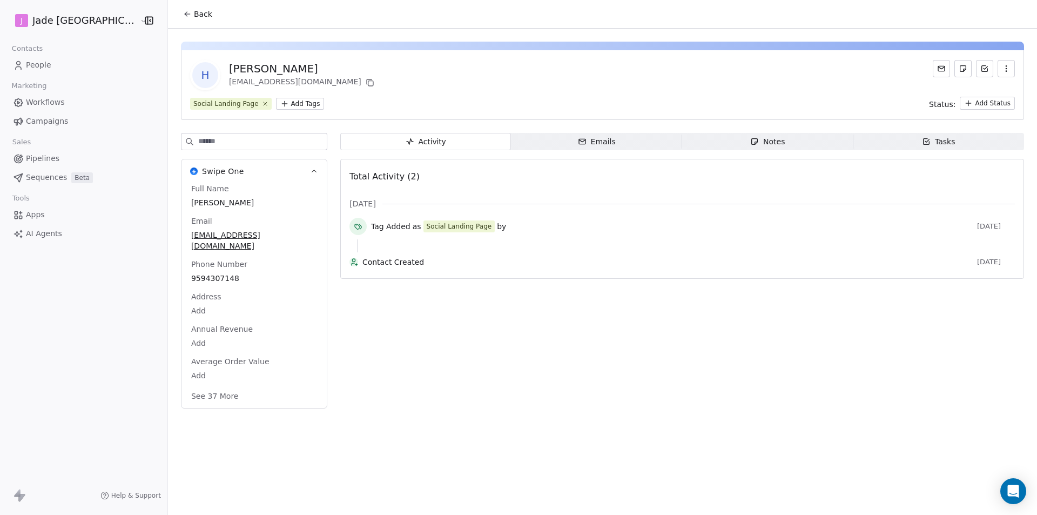
click at [194, 15] on span "Back" at bounding box center [203, 14] width 18 height 11
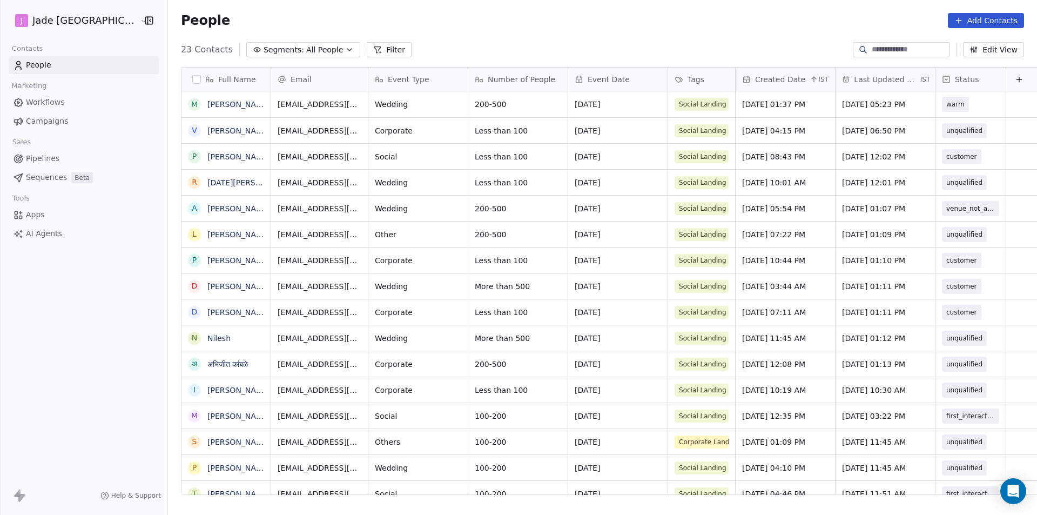
scroll to position [445, 883]
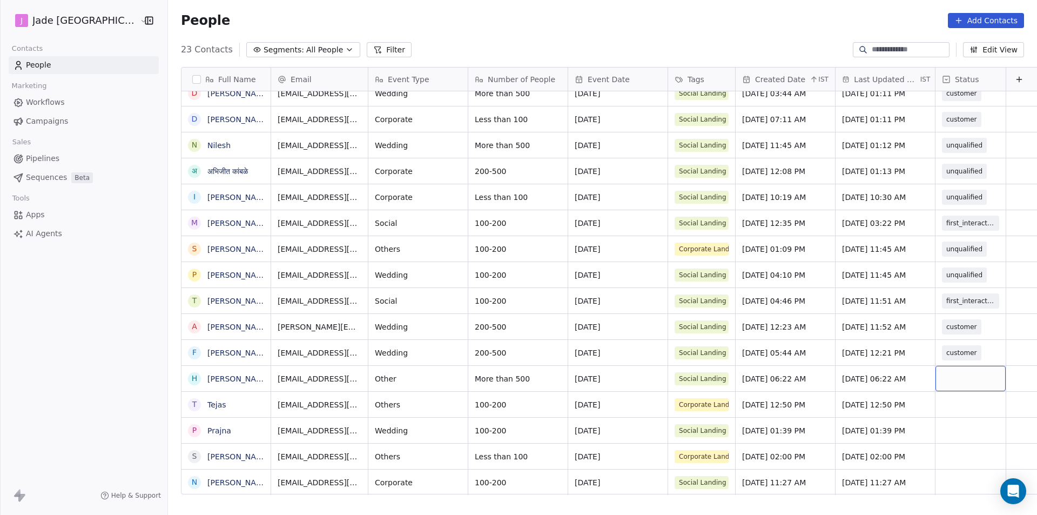
click at [946, 380] on div "grid" at bounding box center [971, 378] width 70 height 25
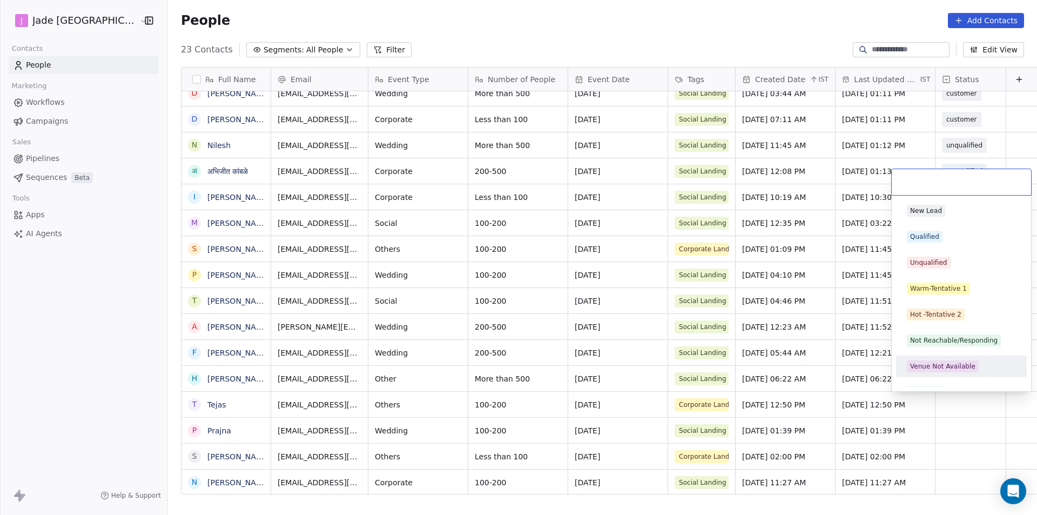
click at [989, 415] on html "[PERSON_NAME] Mumbai Contacts People Marketing Workflows Campaigns Sales Pipeli…" at bounding box center [518, 257] width 1037 height 515
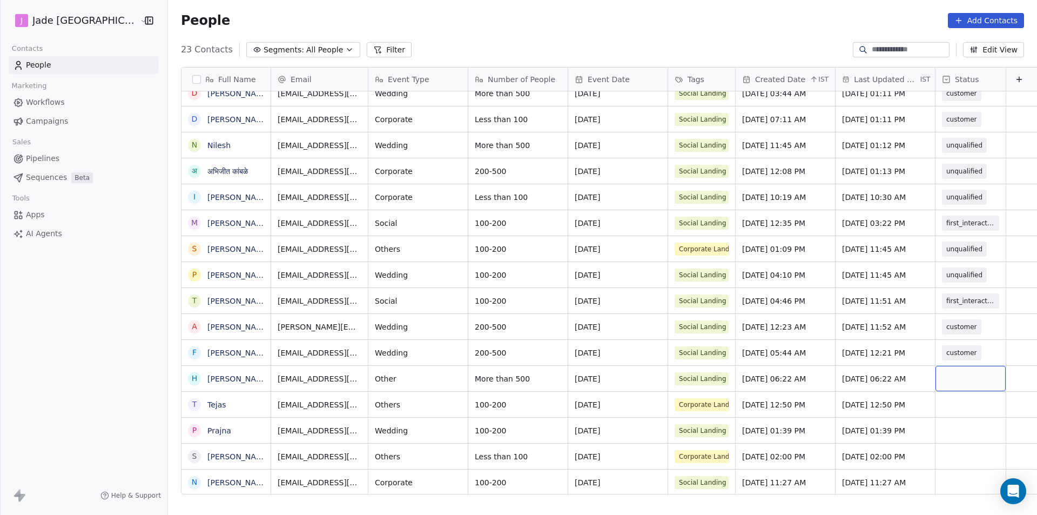
click at [942, 381] on div "grid" at bounding box center [971, 378] width 70 height 25
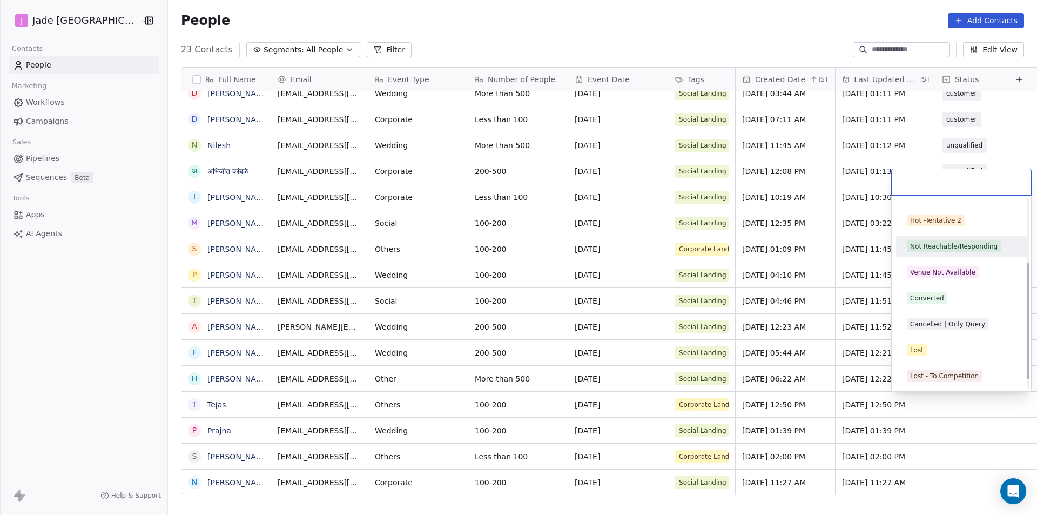
scroll to position [108, 0]
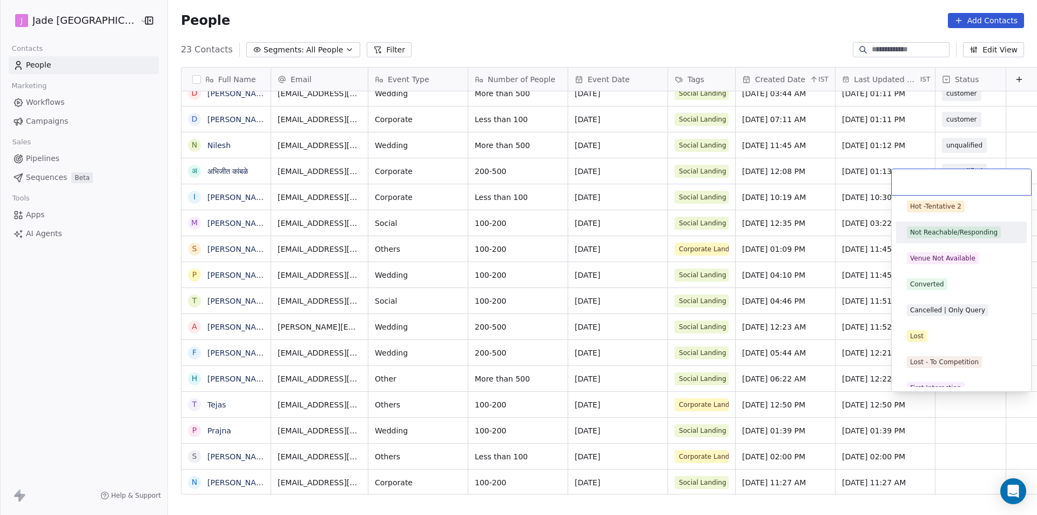
click at [925, 441] on html "[PERSON_NAME] Mumbai Contacts People Marketing Workflows Campaigns Sales Pipeli…" at bounding box center [518, 257] width 1037 height 515
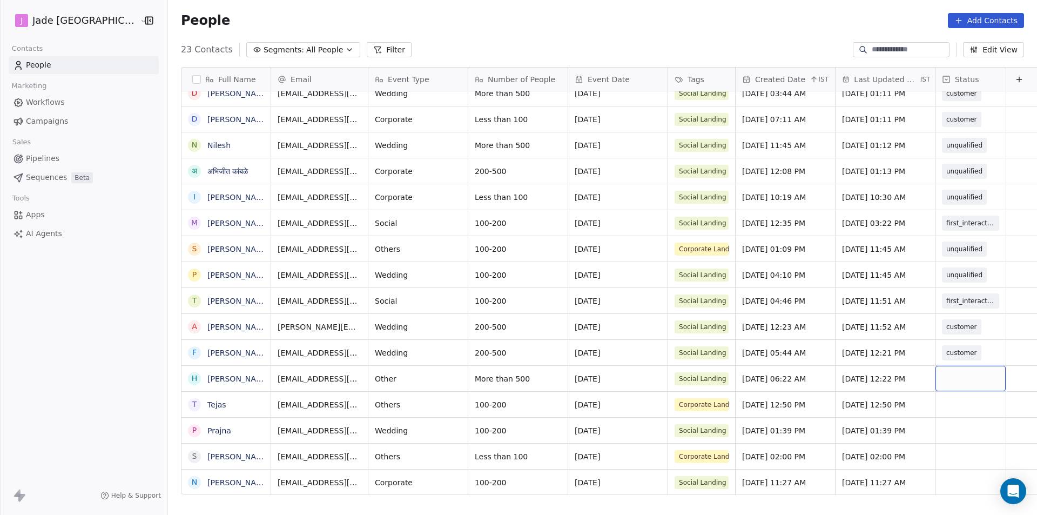
click at [939, 388] on div "grid" at bounding box center [971, 378] width 70 height 25
click at [945, 378] on div "grid" at bounding box center [971, 378] width 70 height 25
click at [946, 378] on div "grid" at bounding box center [971, 378] width 70 height 25
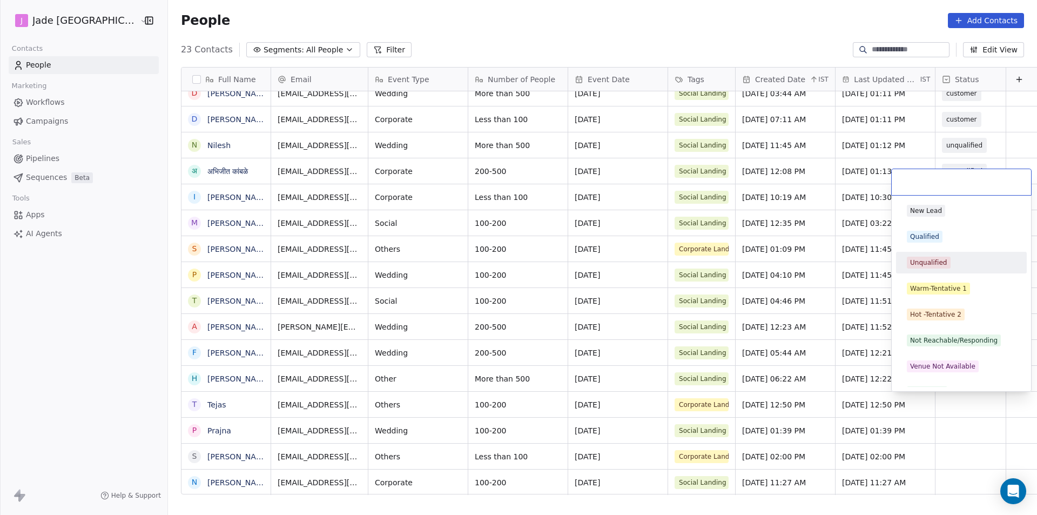
click at [935, 261] on div "Unqualified" at bounding box center [928, 263] width 37 height 10
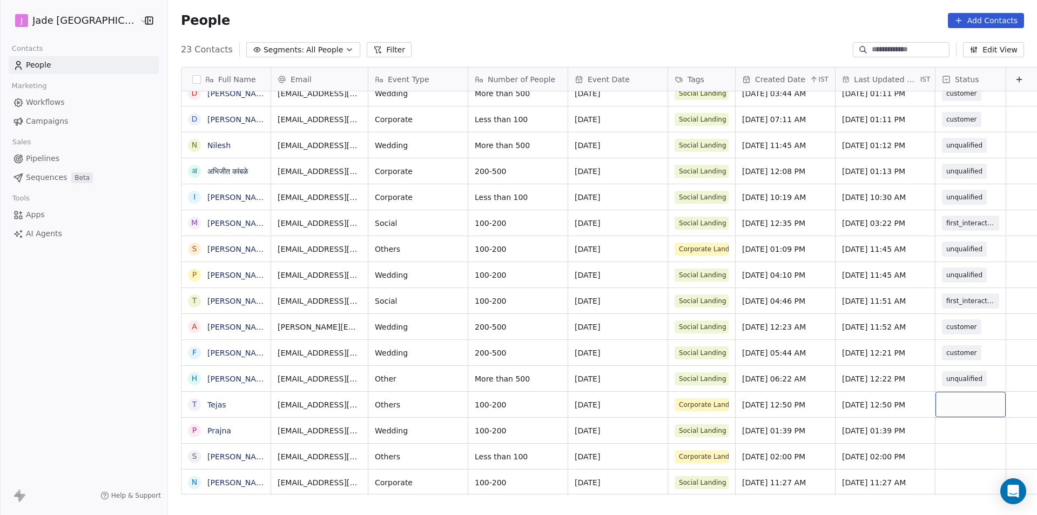
scroll to position [8, 0]
click at [399, 270] on span "Wedding" at bounding box center [408, 275] width 66 height 11
click at [220, 14] on html "[PERSON_NAME] Mumbai Contacts People Marketing Workflows Campaigns Sales Pipeli…" at bounding box center [518, 257] width 1037 height 515
click at [389, 295] on span "Social" at bounding box center [408, 300] width 66 height 11
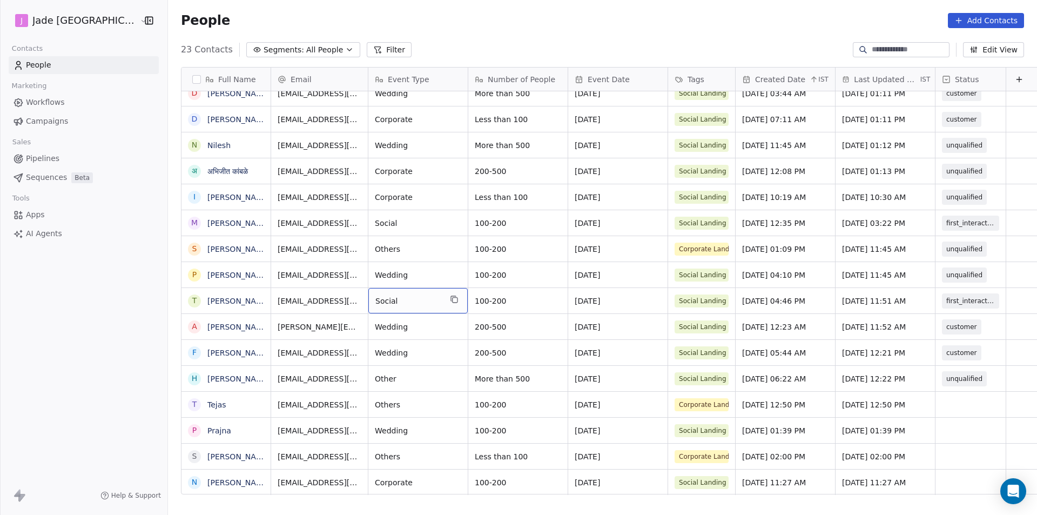
click at [385, 295] on span "Social" at bounding box center [408, 300] width 66 height 11
click at [124, 292] on html "[PERSON_NAME] Mumbai Contacts People Marketing Workflows Campaigns Sales Pipeli…" at bounding box center [518, 257] width 1037 height 515
click at [968, 393] on div "grid" at bounding box center [971, 404] width 70 height 25
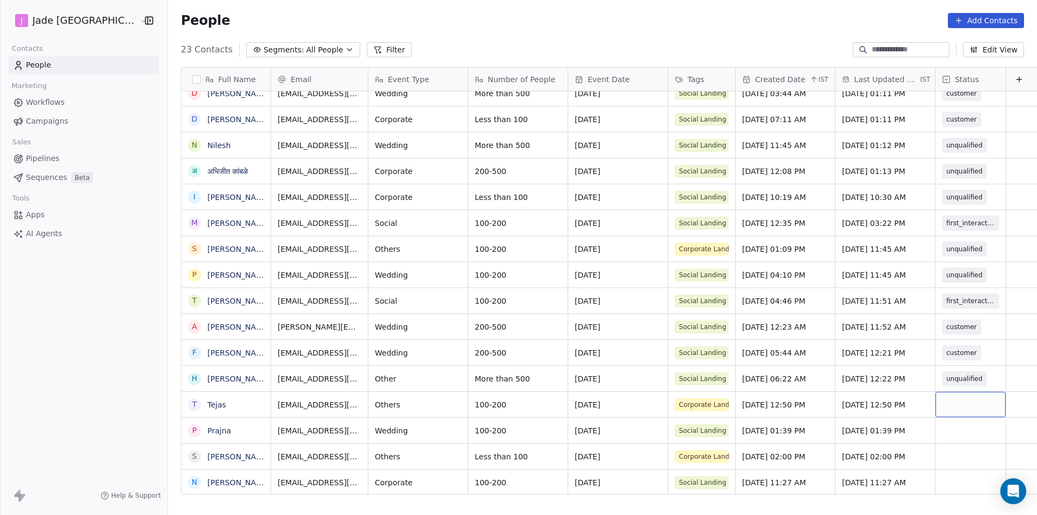
click at [968, 393] on div "grid" at bounding box center [971, 404] width 70 height 25
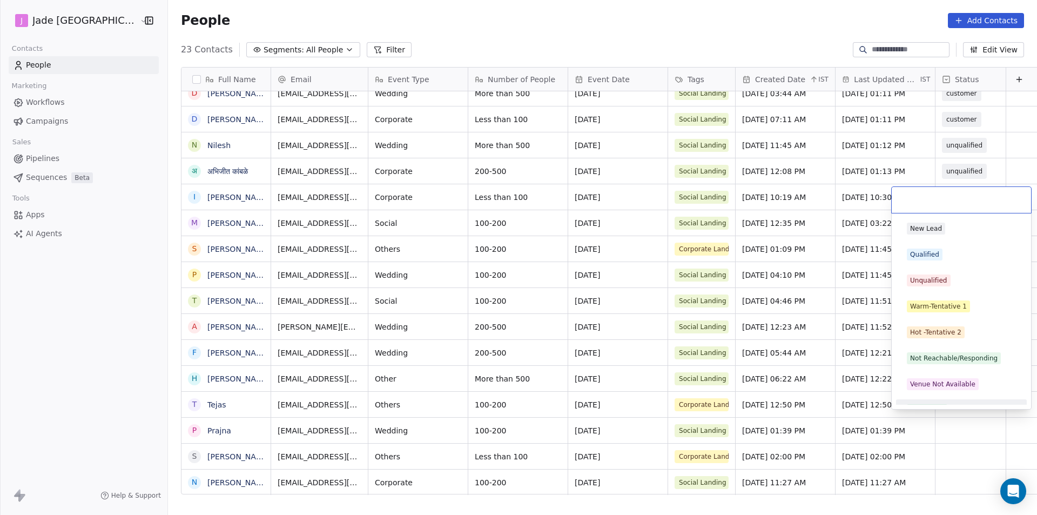
click at [968, 422] on html "[PERSON_NAME] Mumbai Contacts People Marketing Workflows Campaigns Sales Pipeli…" at bounding box center [518, 257] width 1037 height 515
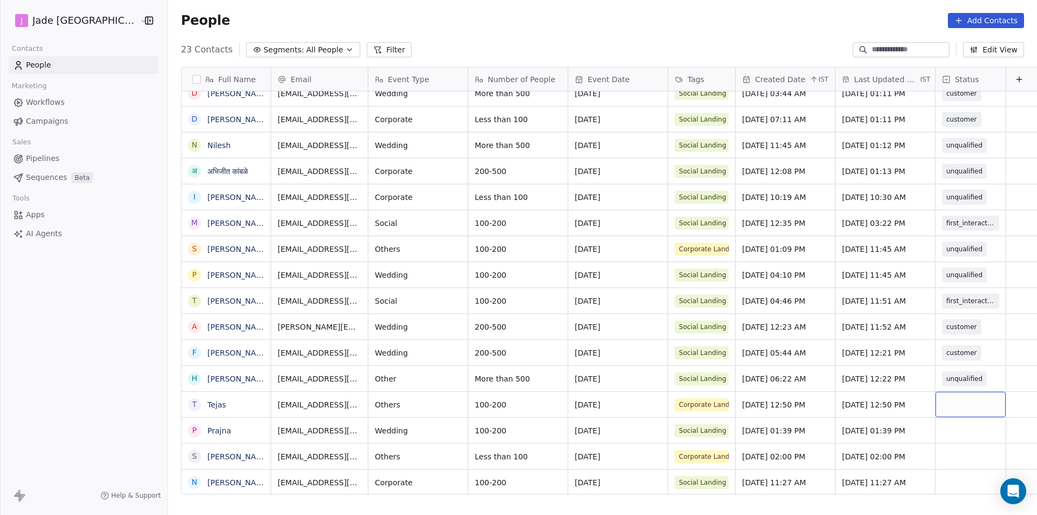
click at [958, 398] on div "grid" at bounding box center [971, 404] width 70 height 25
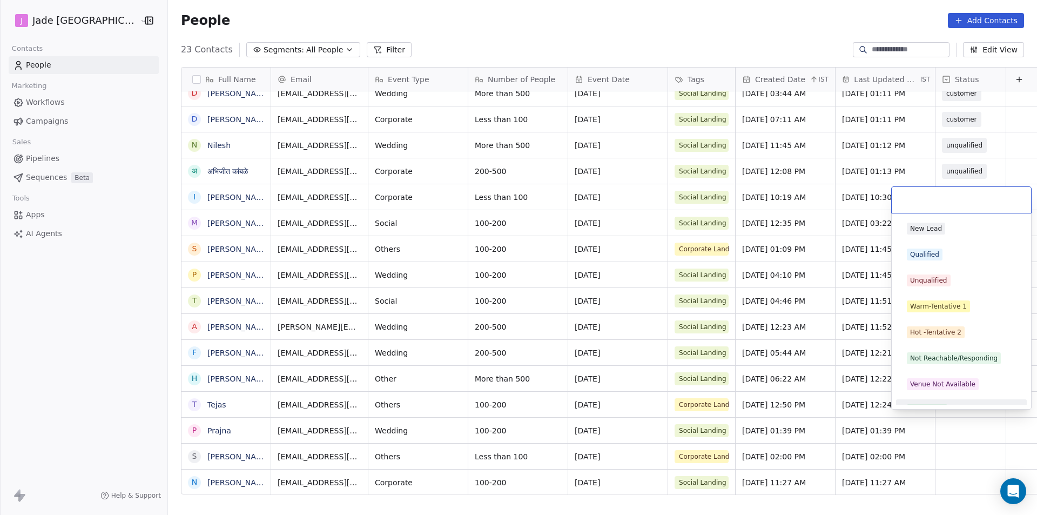
click at [957, 425] on html "[PERSON_NAME] Mumbai Contacts People Marketing Workflows Campaigns Sales Pipeli…" at bounding box center [518, 257] width 1037 height 515
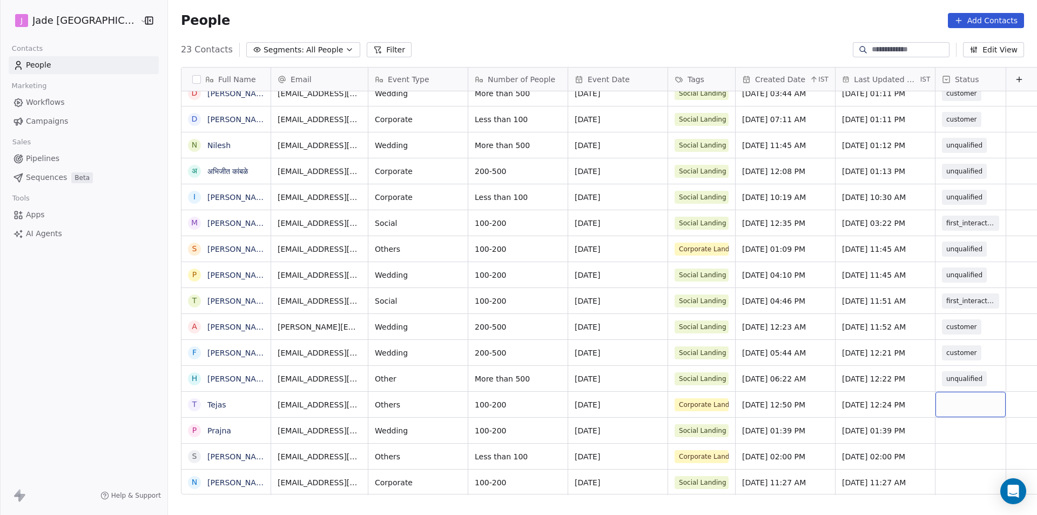
click at [960, 395] on div "grid" at bounding box center [971, 404] width 70 height 25
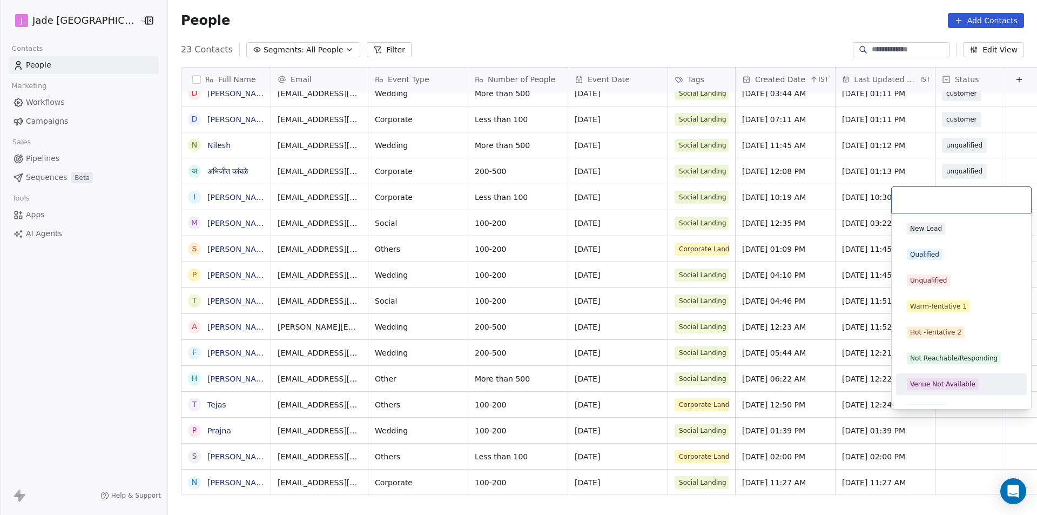
click at [918, 416] on html "[PERSON_NAME] Mumbai Contacts People Marketing Workflows Campaigns Sales Pipeli…" at bounding box center [518, 257] width 1037 height 515
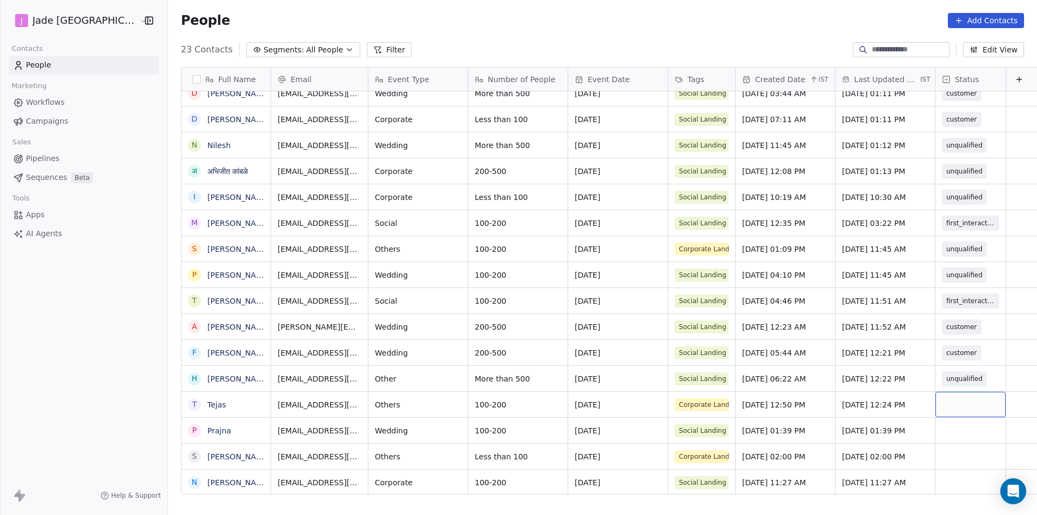
click at [936, 394] on div "grid" at bounding box center [971, 404] width 70 height 25
click at [118, 393] on html "[PERSON_NAME] Mumbai Contacts People Marketing Workflows Campaigns Sales Pipeli…" at bounding box center [518, 257] width 1037 height 515
click at [936, 392] on div "grid" at bounding box center [971, 404] width 70 height 25
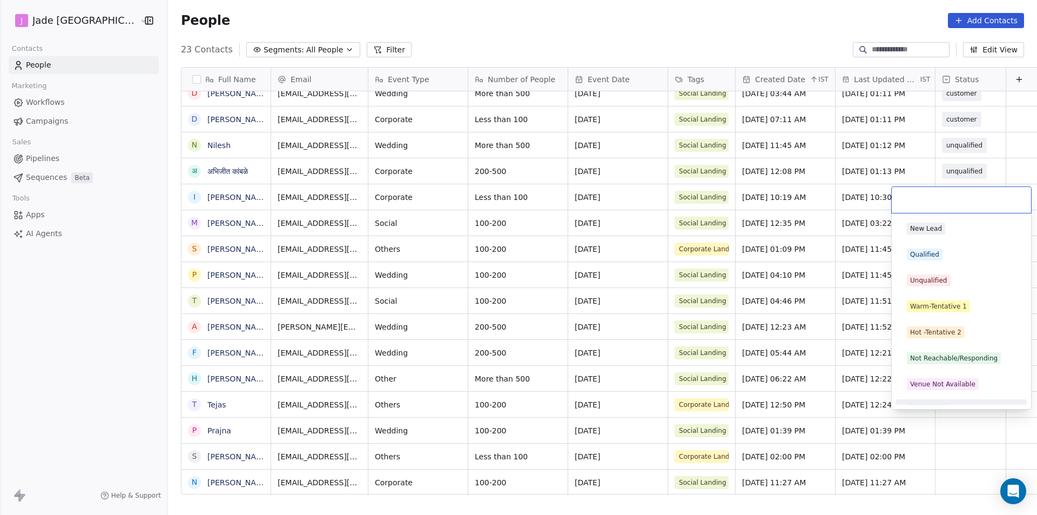
click at [977, 419] on html "[PERSON_NAME] Mumbai Contacts People Marketing Workflows Campaigns Sales Pipeli…" at bounding box center [518, 257] width 1037 height 515
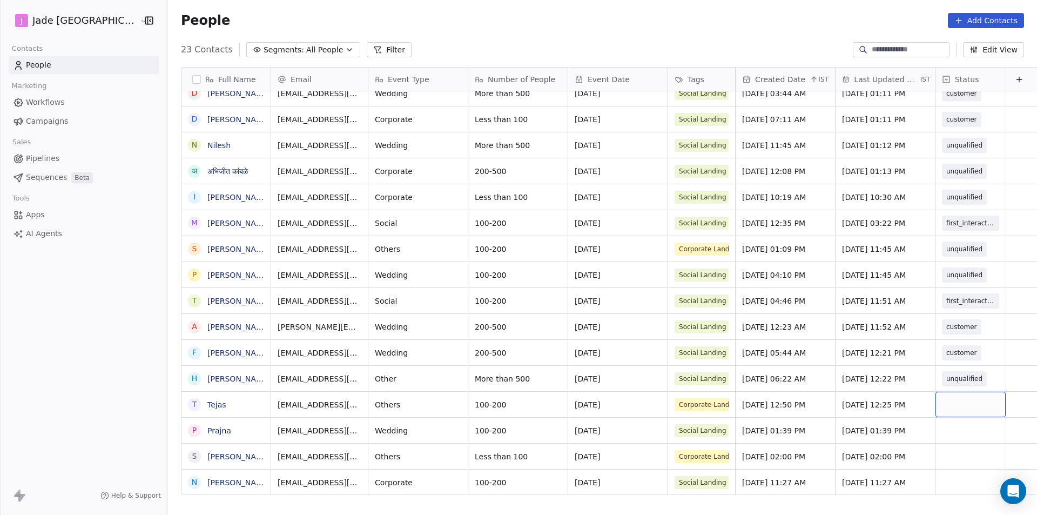
click at [944, 394] on div "grid" at bounding box center [971, 404] width 70 height 25
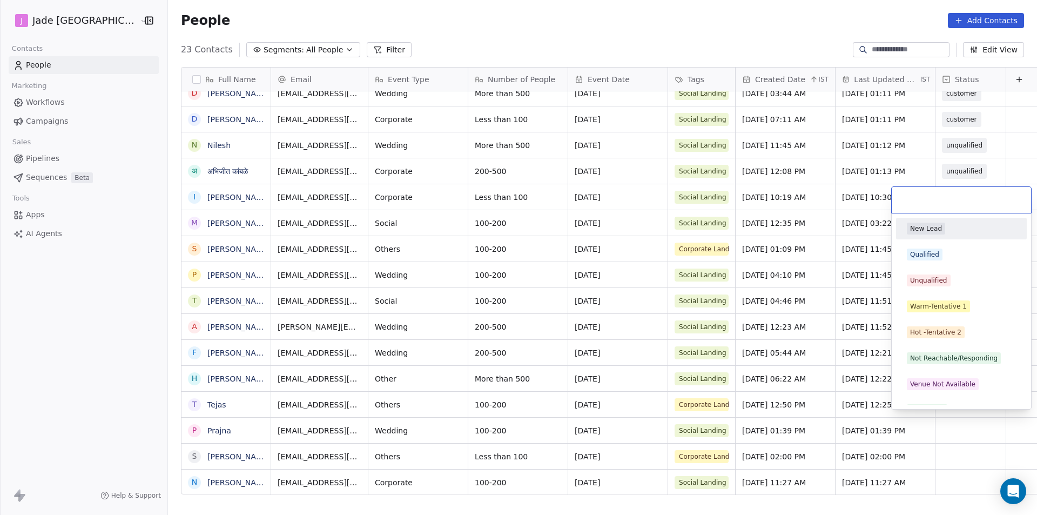
click at [944, 394] on div "Venue Not Available" at bounding box center [961, 384] width 131 height 22
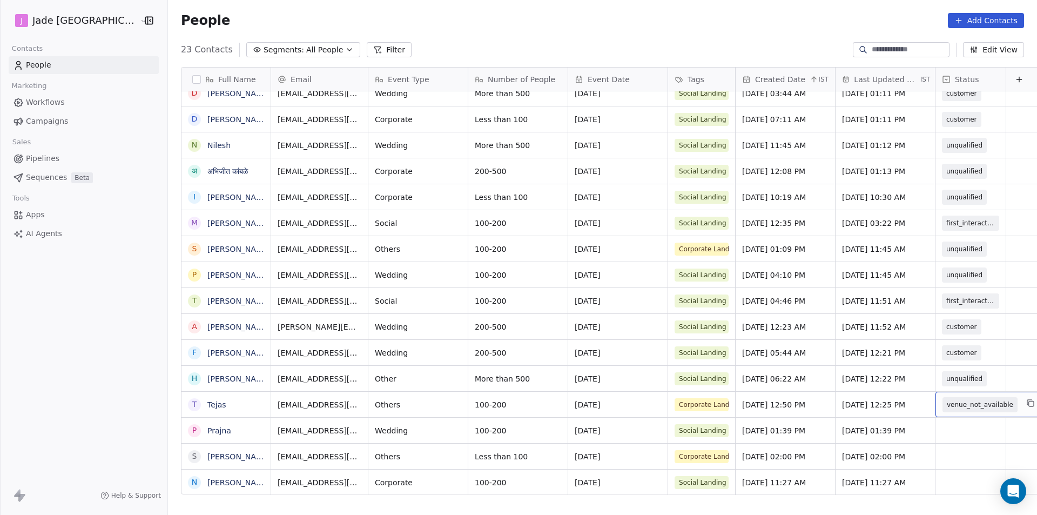
click at [943, 403] on span "venue_not_available" at bounding box center [980, 404] width 75 height 15
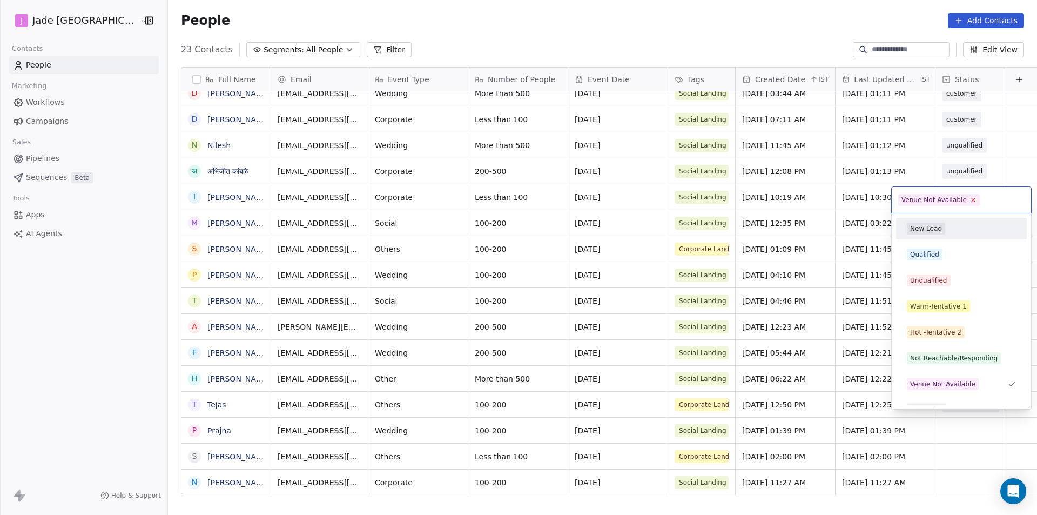
click at [970, 198] on icon at bounding box center [973, 199] width 7 height 7
click at [938, 432] on html "[PERSON_NAME] Mumbai Contacts People Marketing Workflows Campaigns Sales Pipeli…" at bounding box center [518, 257] width 1037 height 515
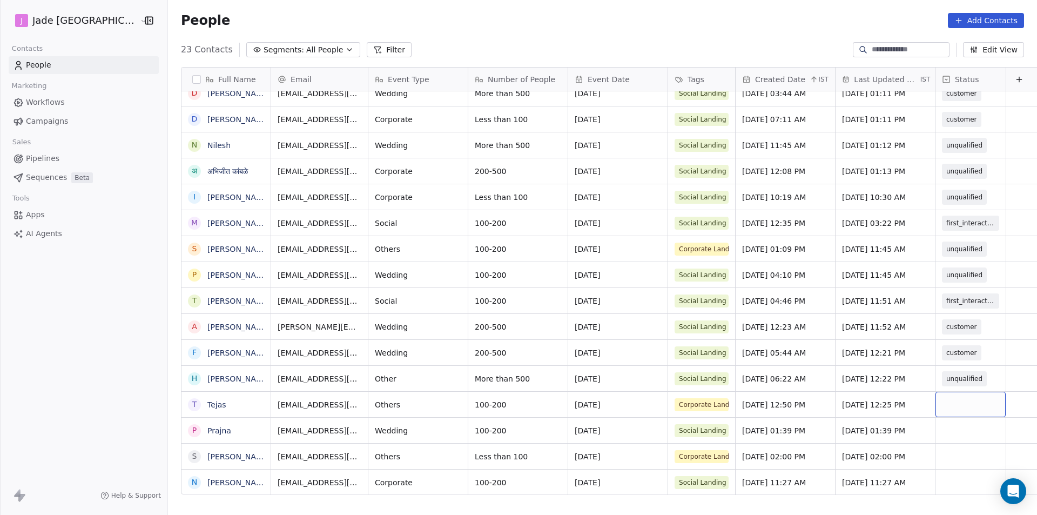
click at [936, 400] on div "grid" at bounding box center [971, 404] width 70 height 25
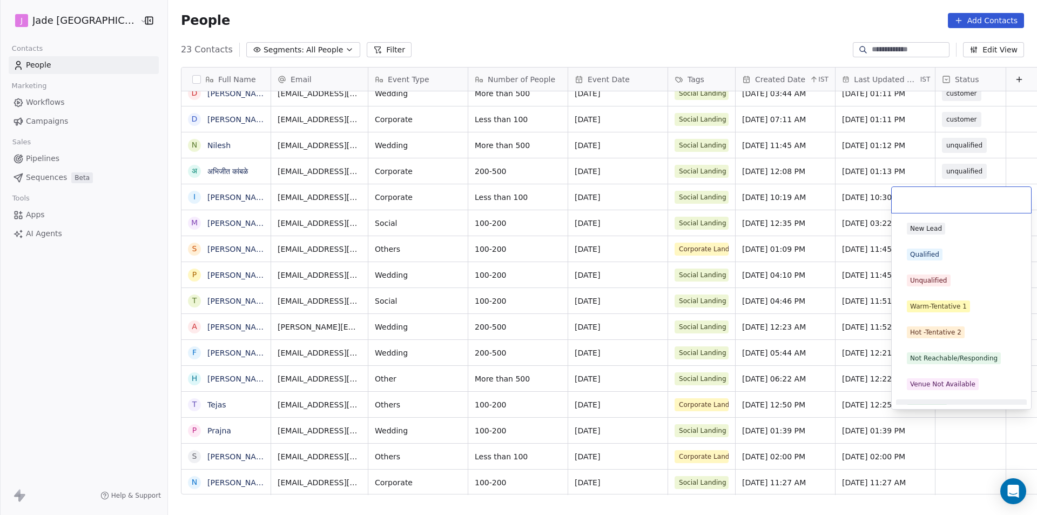
click at [196, 409] on html "[PERSON_NAME] Mumbai Contacts People Marketing Workflows Campaigns Sales Pipeli…" at bounding box center [518, 257] width 1037 height 515
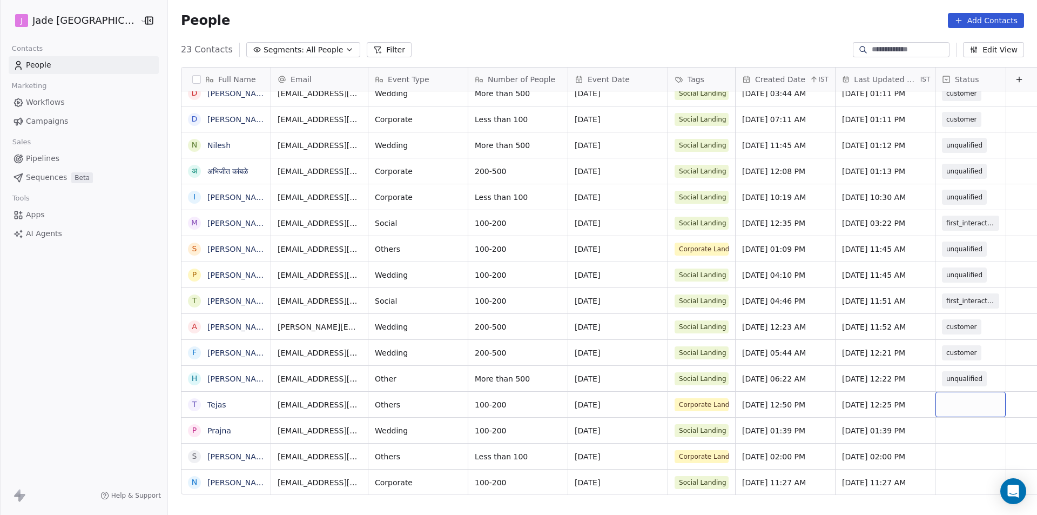
click at [936, 397] on div "grid" at bounding box center [971, 404] width 70 height 25
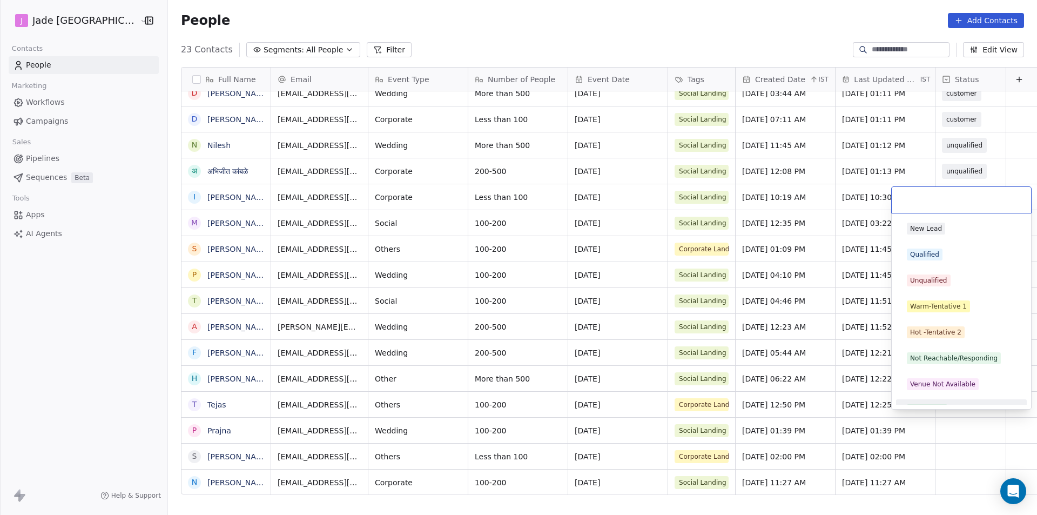
click at [932, 406] on div "New Lead Qualified Unqualified Warm-Tentative 1 Hot -Tentative 2 Not Reachable/…" at bounding box center [961, 311] width 139 height 196
